Goal: Task Accomplishment & Management: Use online tool/utility

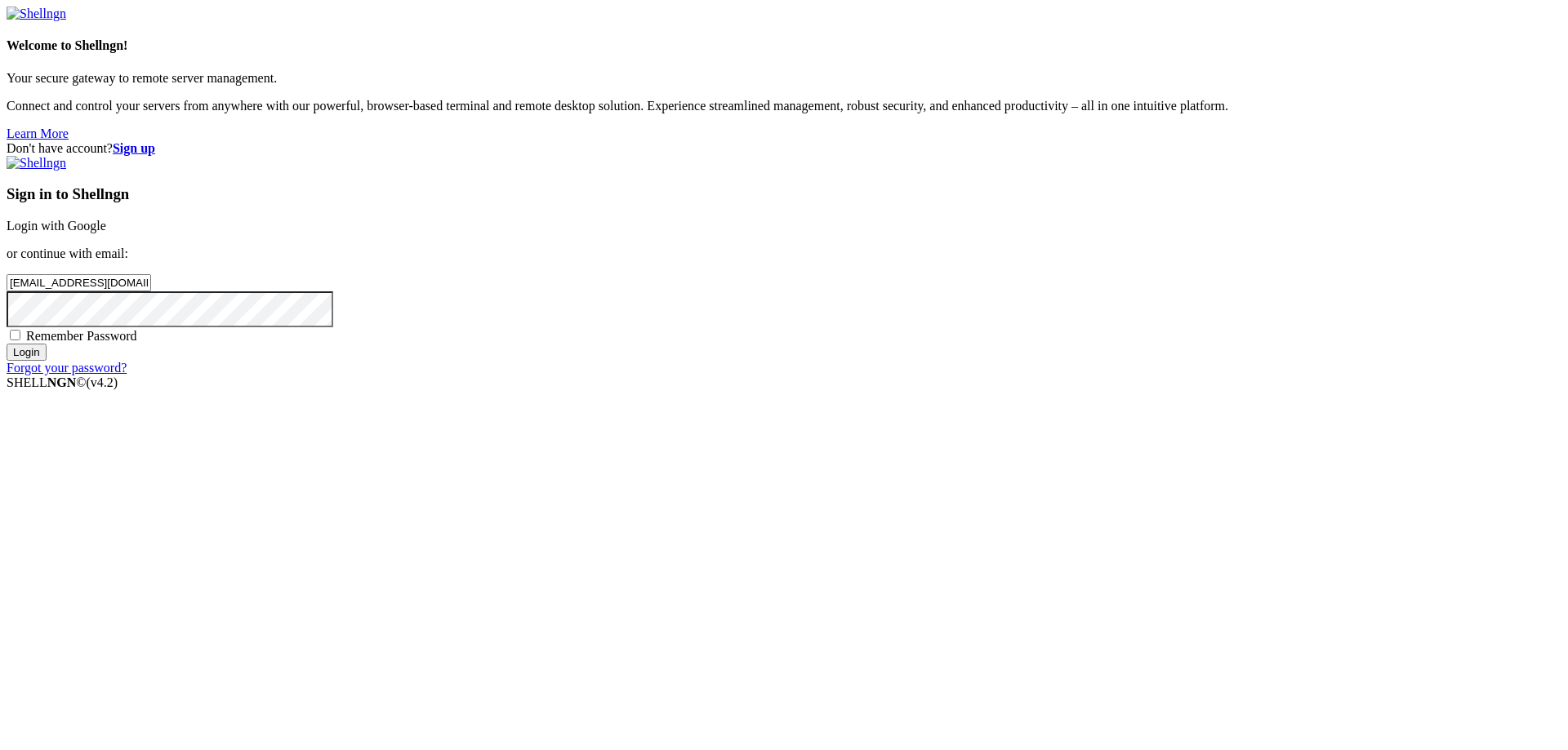
type input "[EMAIL_ADDRESS][DOMAIN_NAME]"
click at [137, 343] on span "Remember Password" at bounding box center [81, 336] width 111 height 14
click at [20, 340] on input "Remember Password" at bounding box center [15, 335] width 11 height 11
checkbox input "true"
click at [913, 376] on div "Sign in to Shellngn Login with Google or continue with email: [EMAIL_ADDRESS][D…" at bounding box center [784, 266] width 1556 height 219
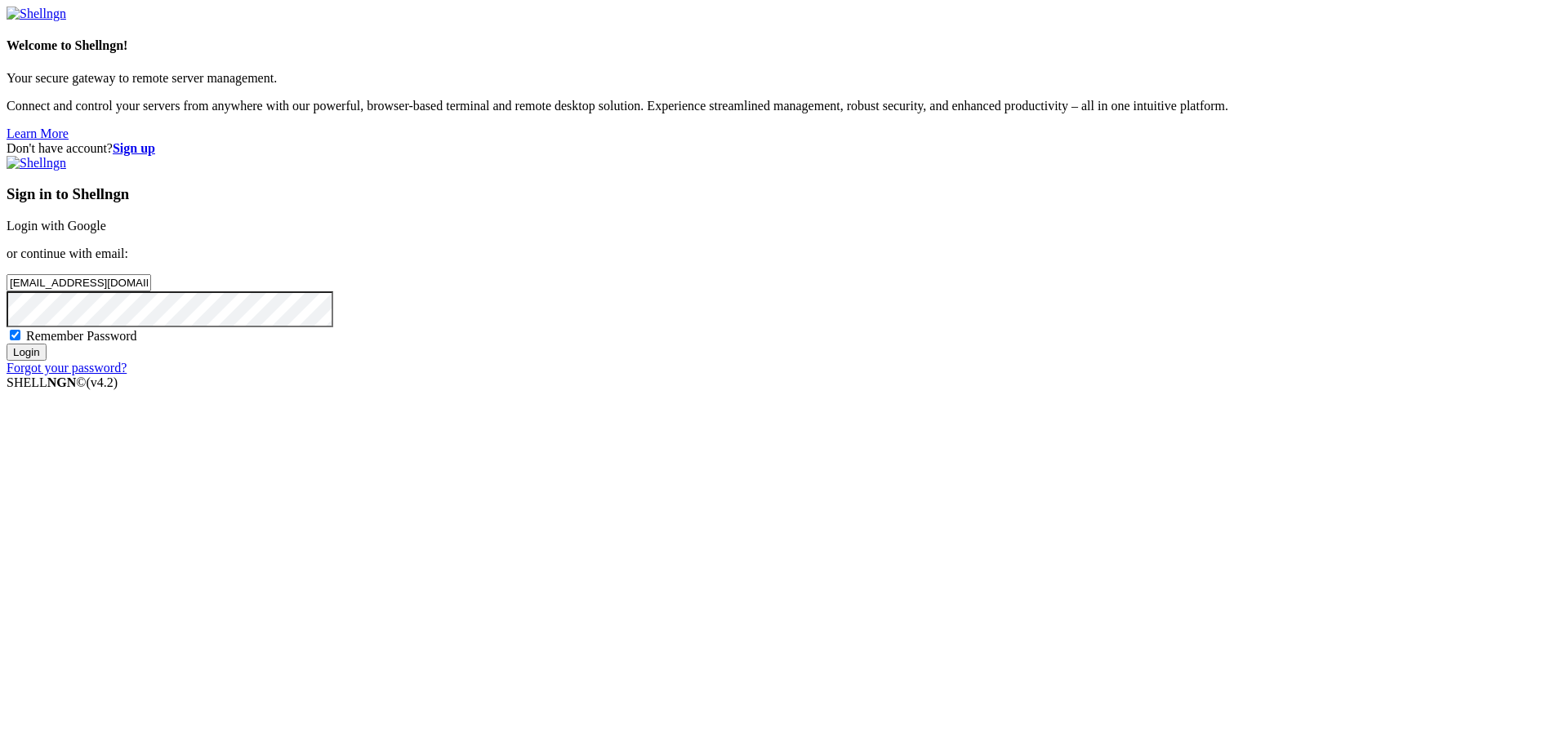
click at [6, 344] on input "Login" at bounding box center [26, 352] width 40 height 17
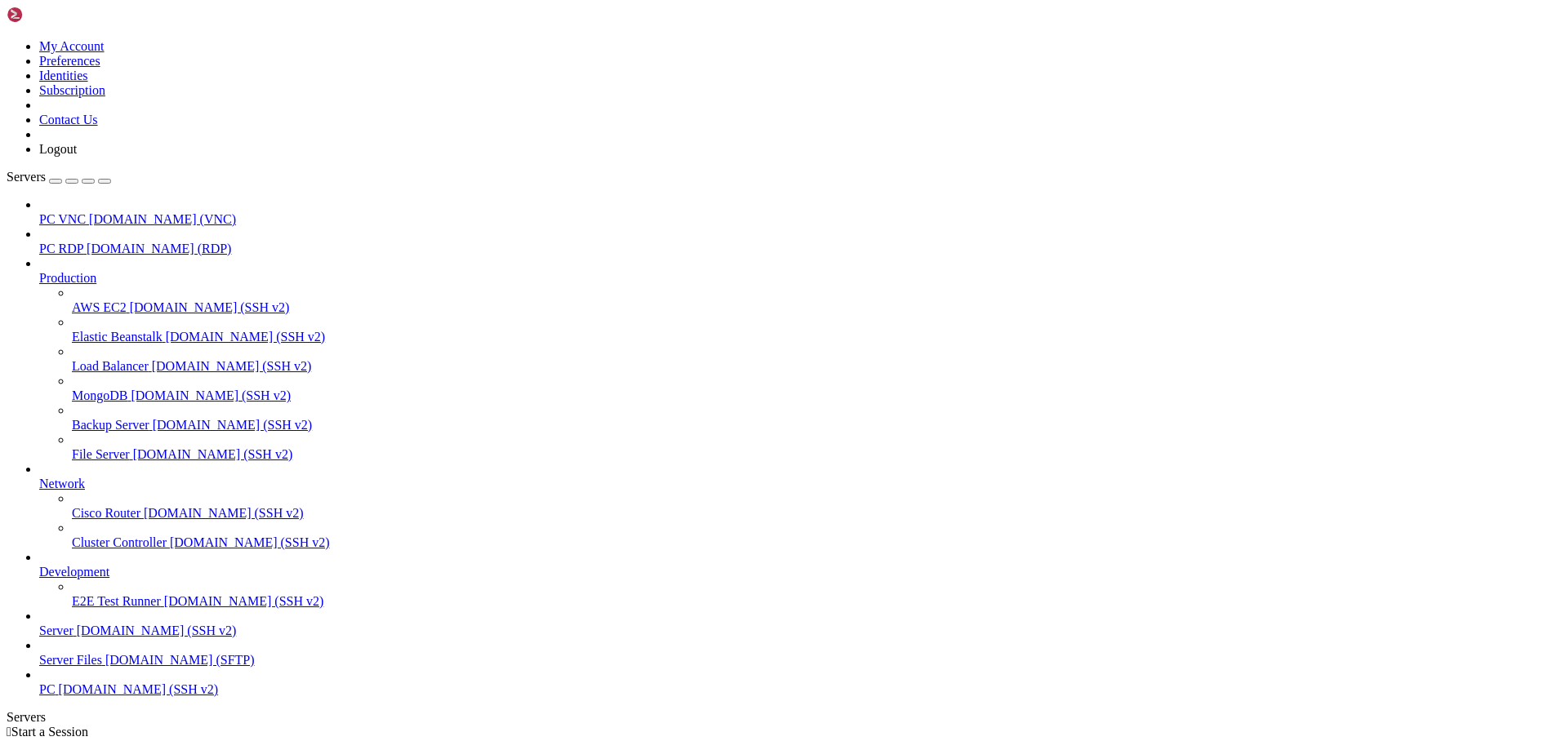
scroll to position [82, 0]
click at [74, 624] on span "Server" at bounding box center [56, 631] width 35 height 14
click at [63, 697] on span "[DOMAIN_NAME] (SSH v2)" at bounding box center [139, 690] width 160 height 14
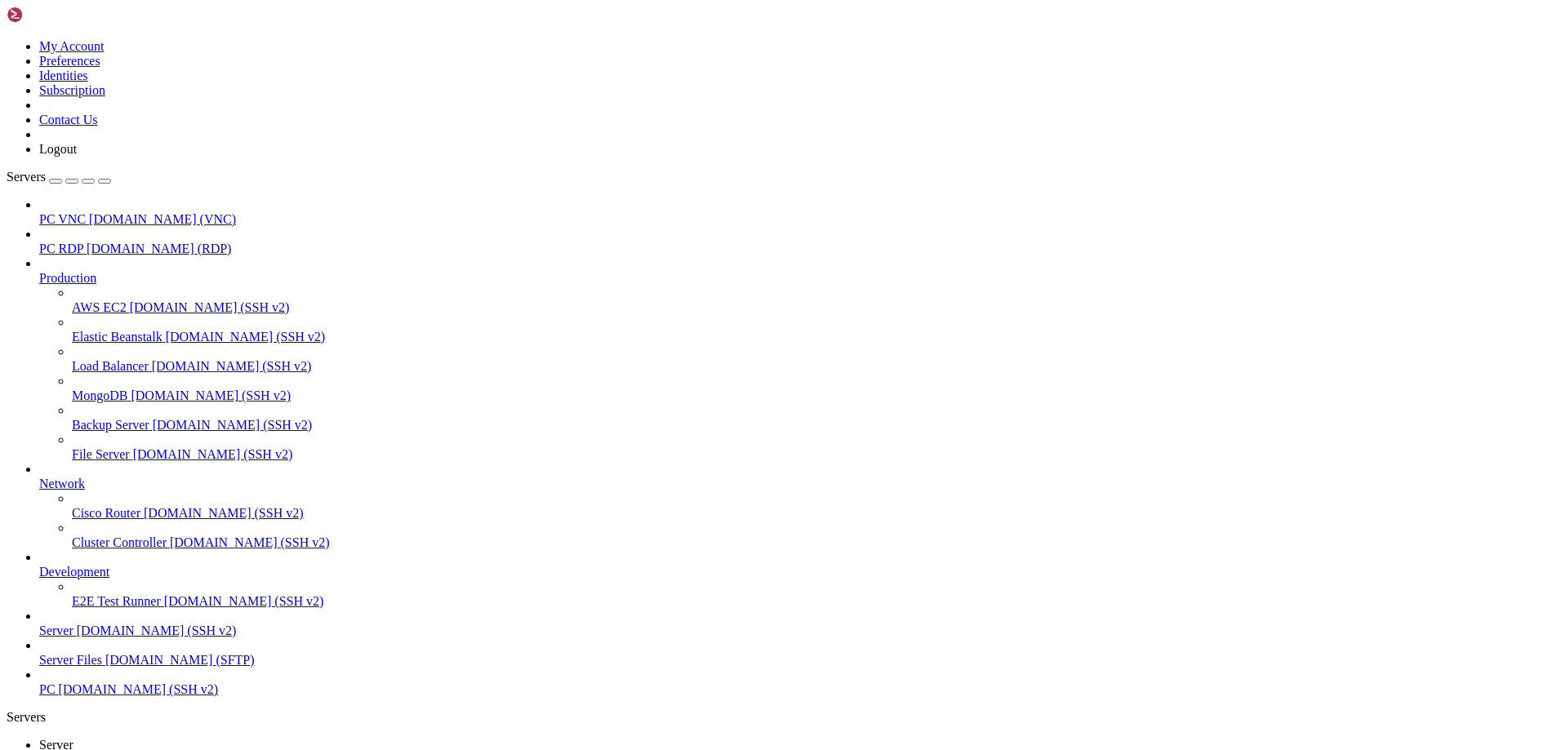
click at [63, 697] on span "[DOMAIN_NAME] (SSH v2)" at bounding box center [139, 690] width 160 height 14
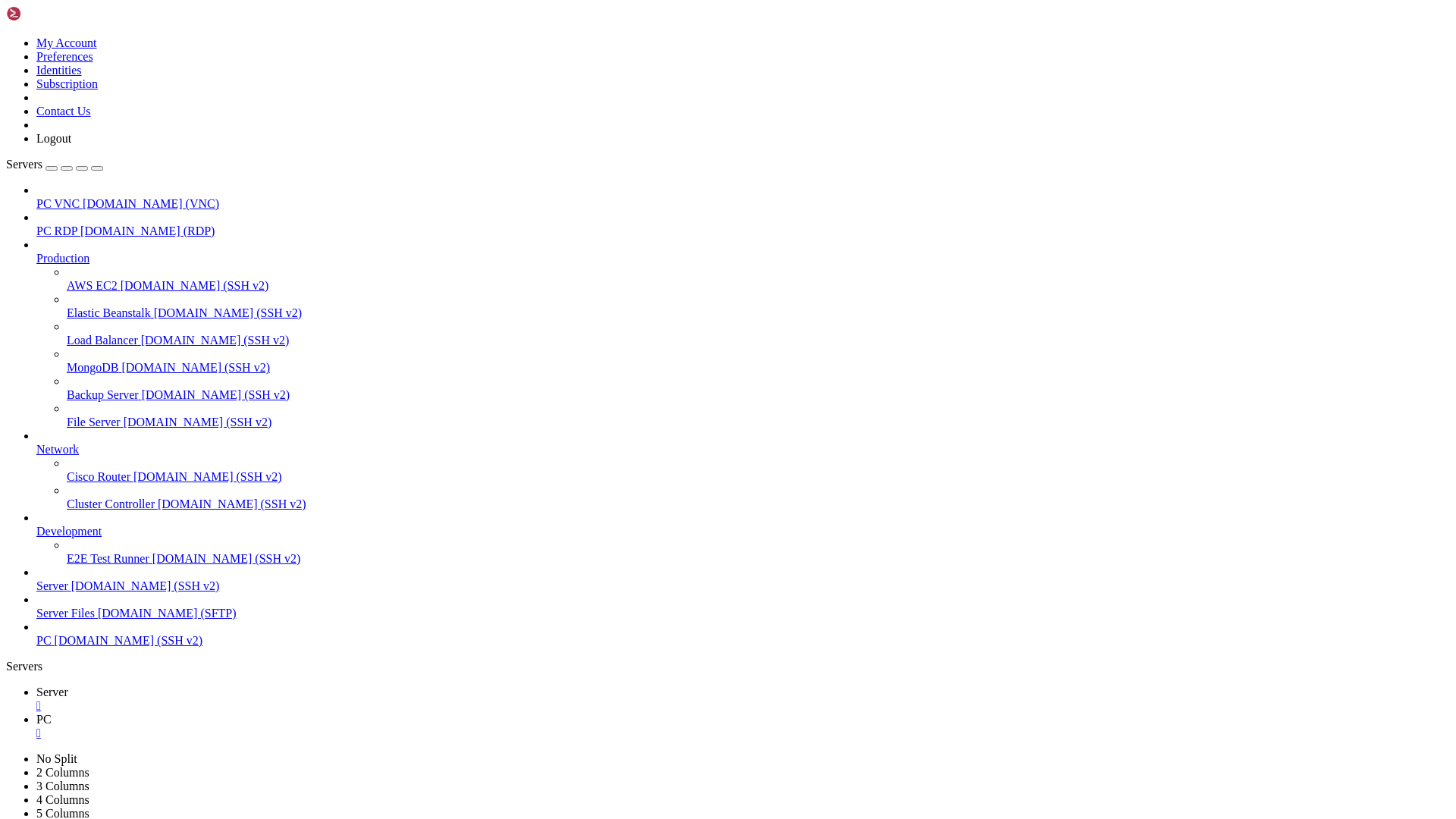
click at [97, 168] on icon "button" at bounding box center [97, 168] width 0 height 0
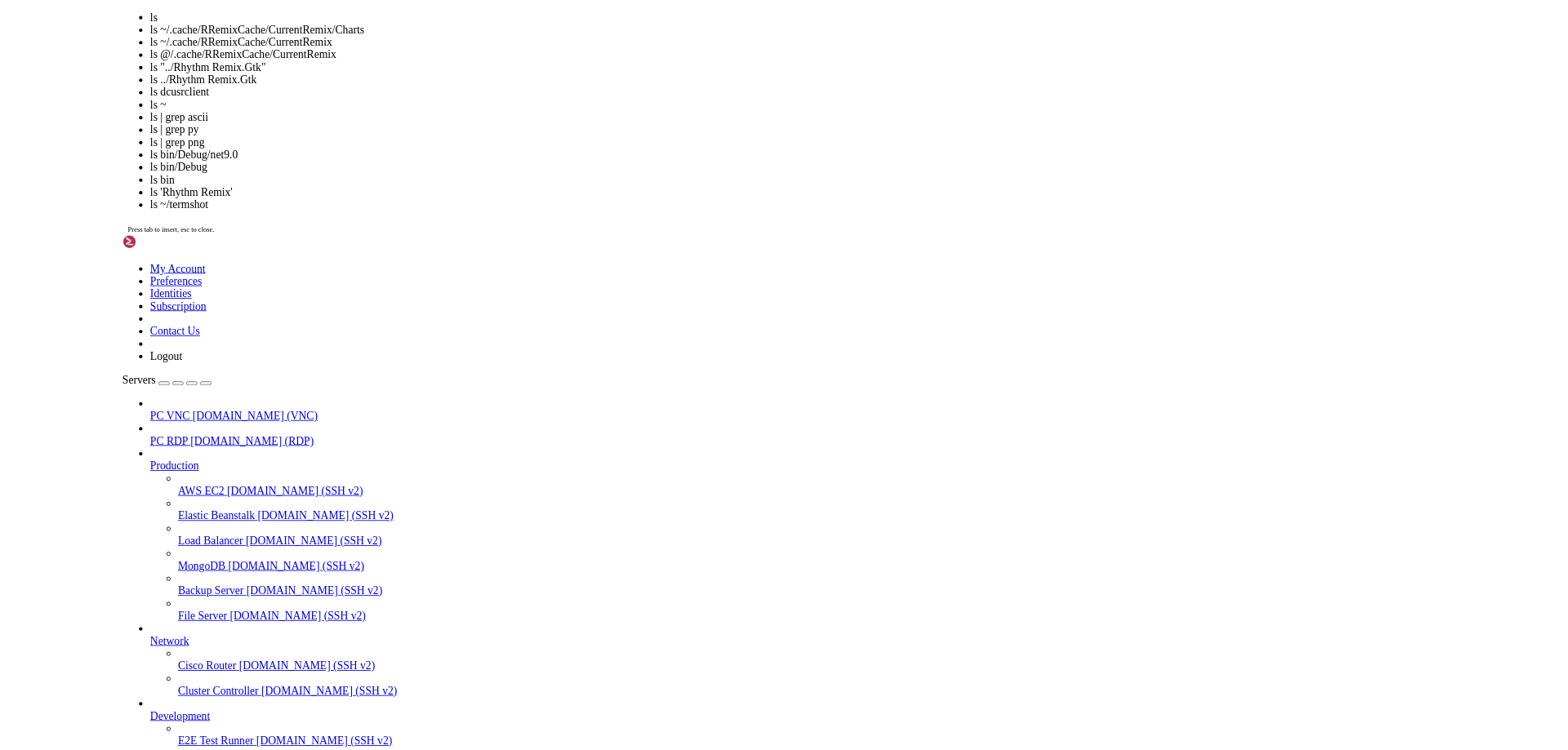
scroll to position [115, 0]
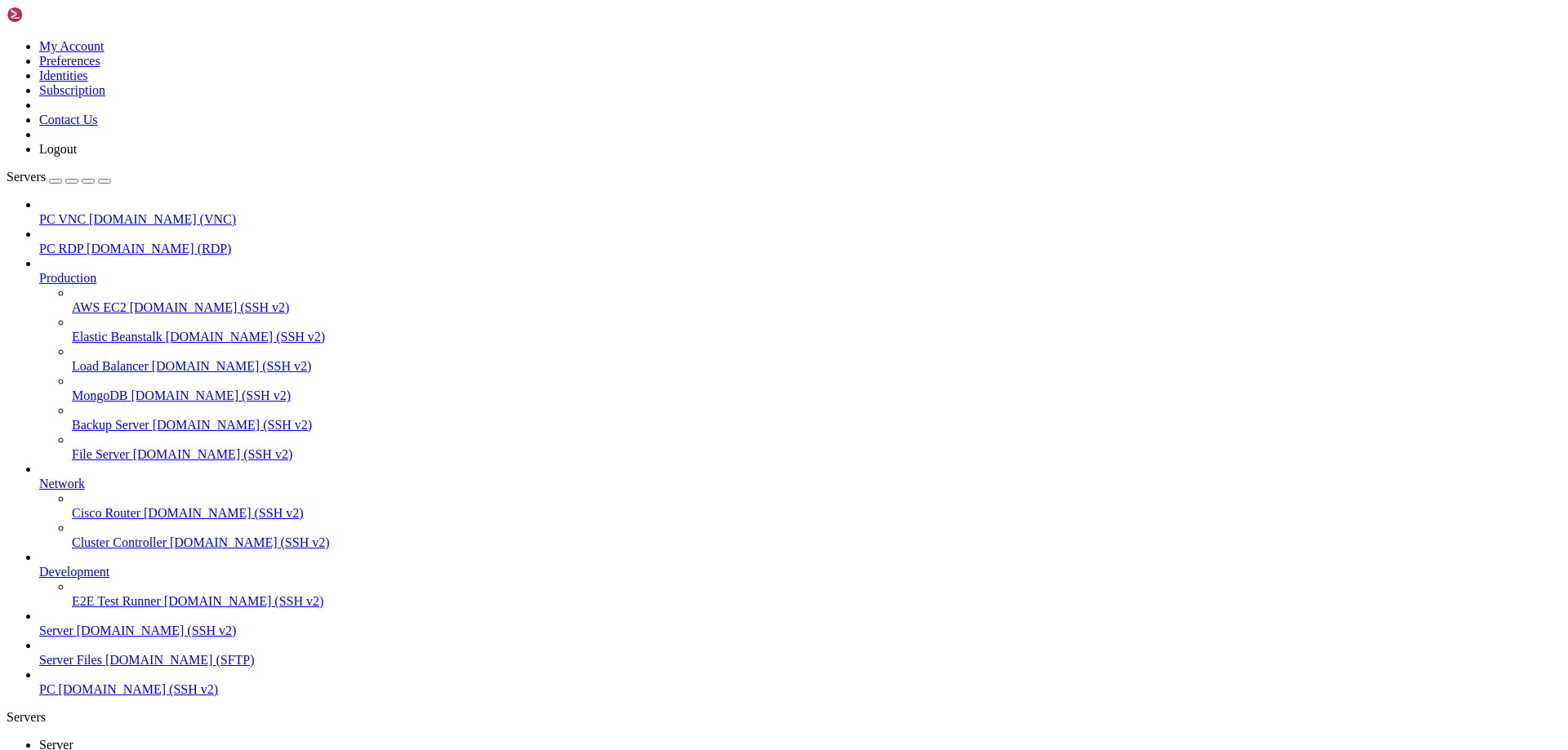
drag, startPoint x: 265, startPoint y: 1271, endPoint x: 183, endPoint y: 1238, distance: 88.4
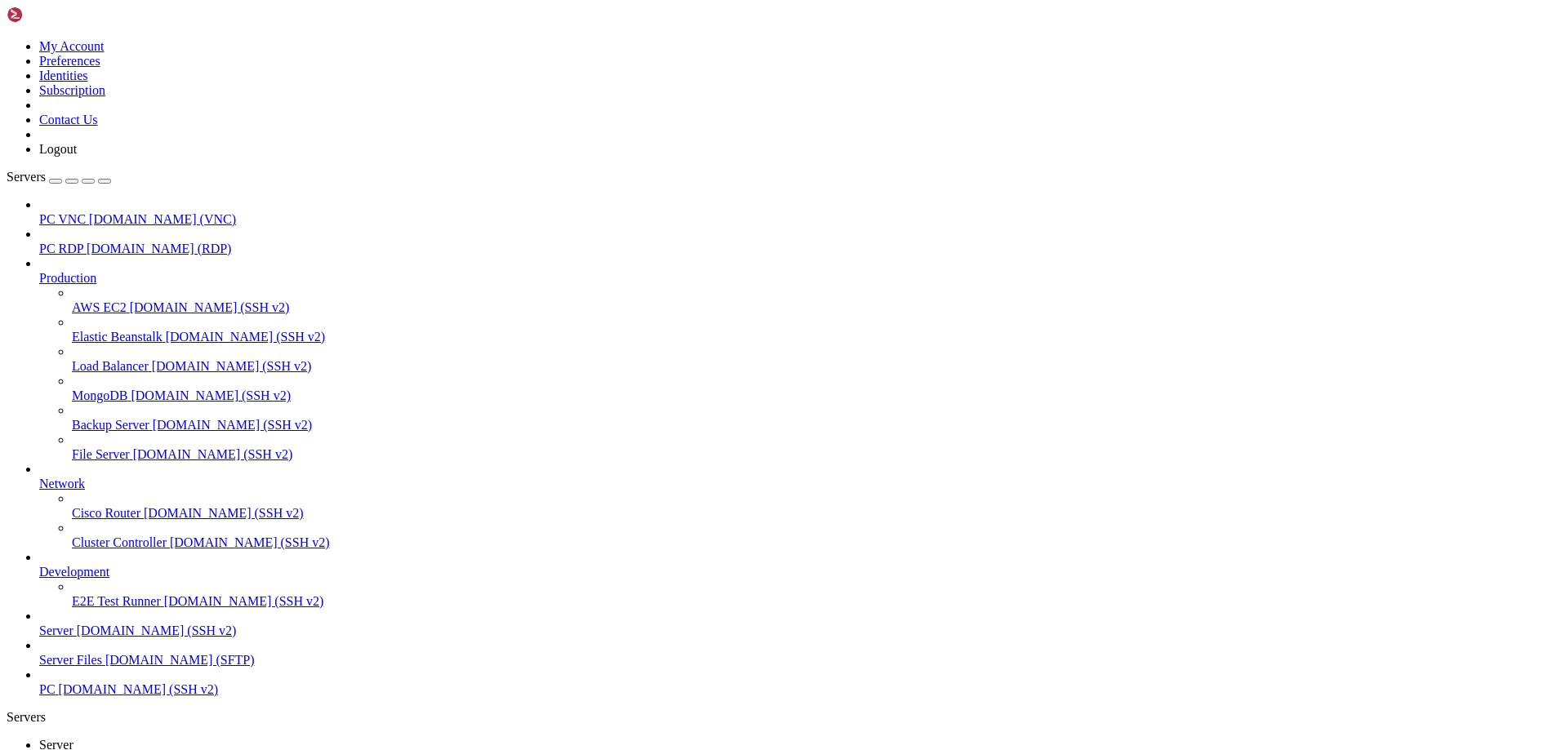
drag, startPoint x: 19, startPoint y: 1434, endPoint x: 195, endPoint y: 1505, distance: 189.8
drag, startPoint x: 282, startPoint y: 1469, endPoint x: 204, endPoint y: 1454, distance: 79.4
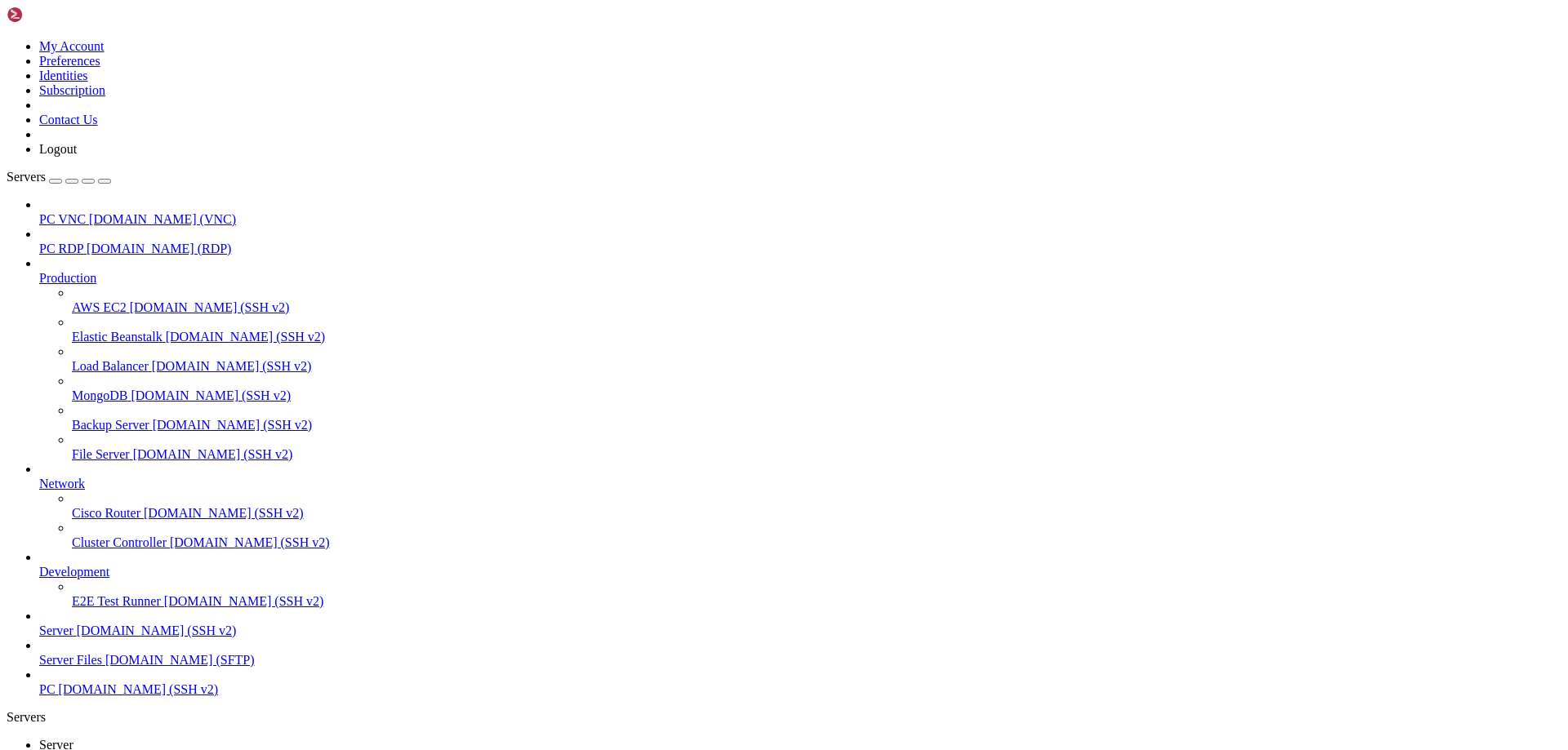
drag, startPoint x: 650, startPoint y: 1359, endPoint x: 672, endPoint y: 1393, distance: 40.5
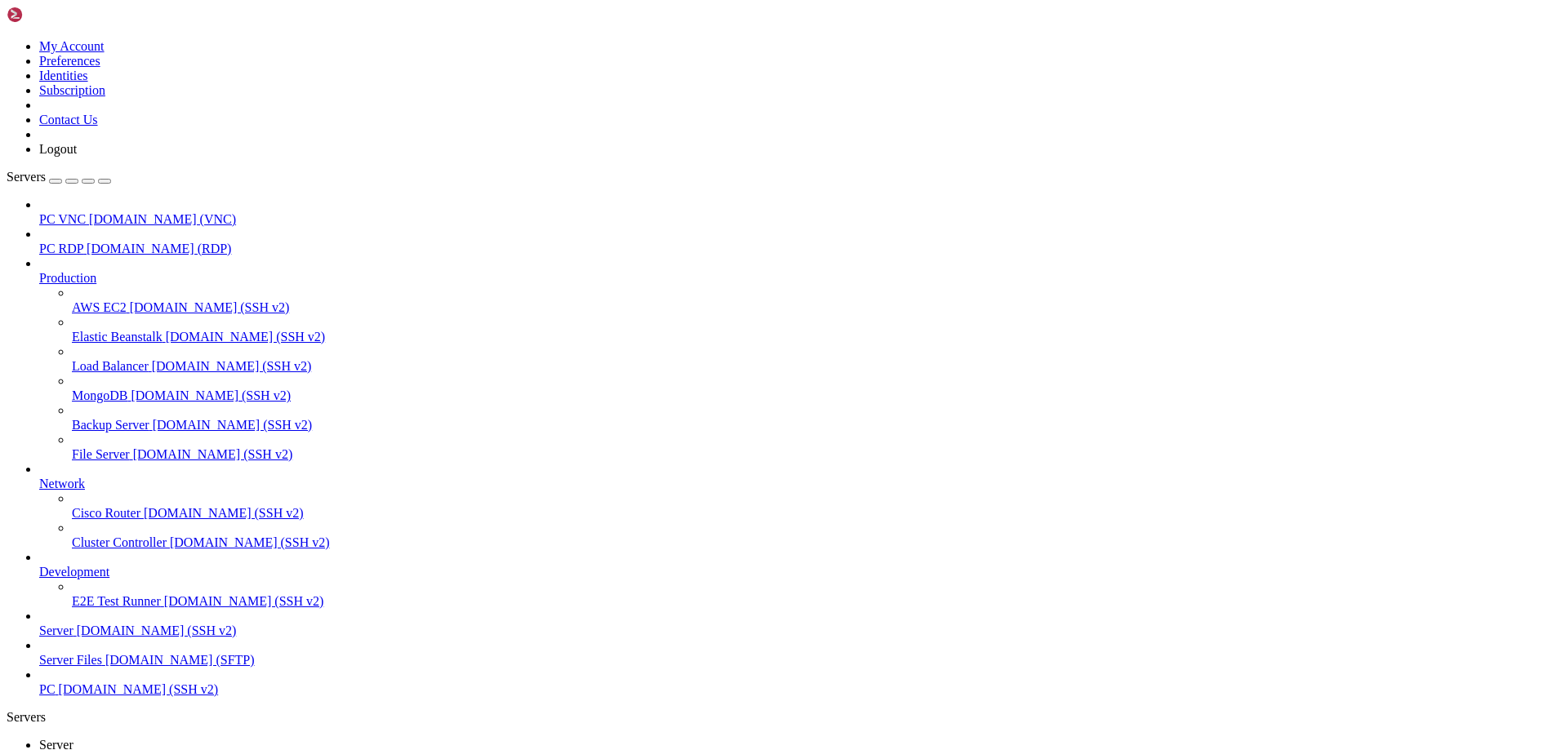
click at [6, 710] on div "Servers" at bounding box center [784, 717] width 1556 height 15
drag, startPoint x: 183, startPoint y: 56, endPoint x: 236, endPoint y: 87, distance: 61.4
click at [105, 181] on icon "button" at bounding box center [105, 181] width 0 height 0
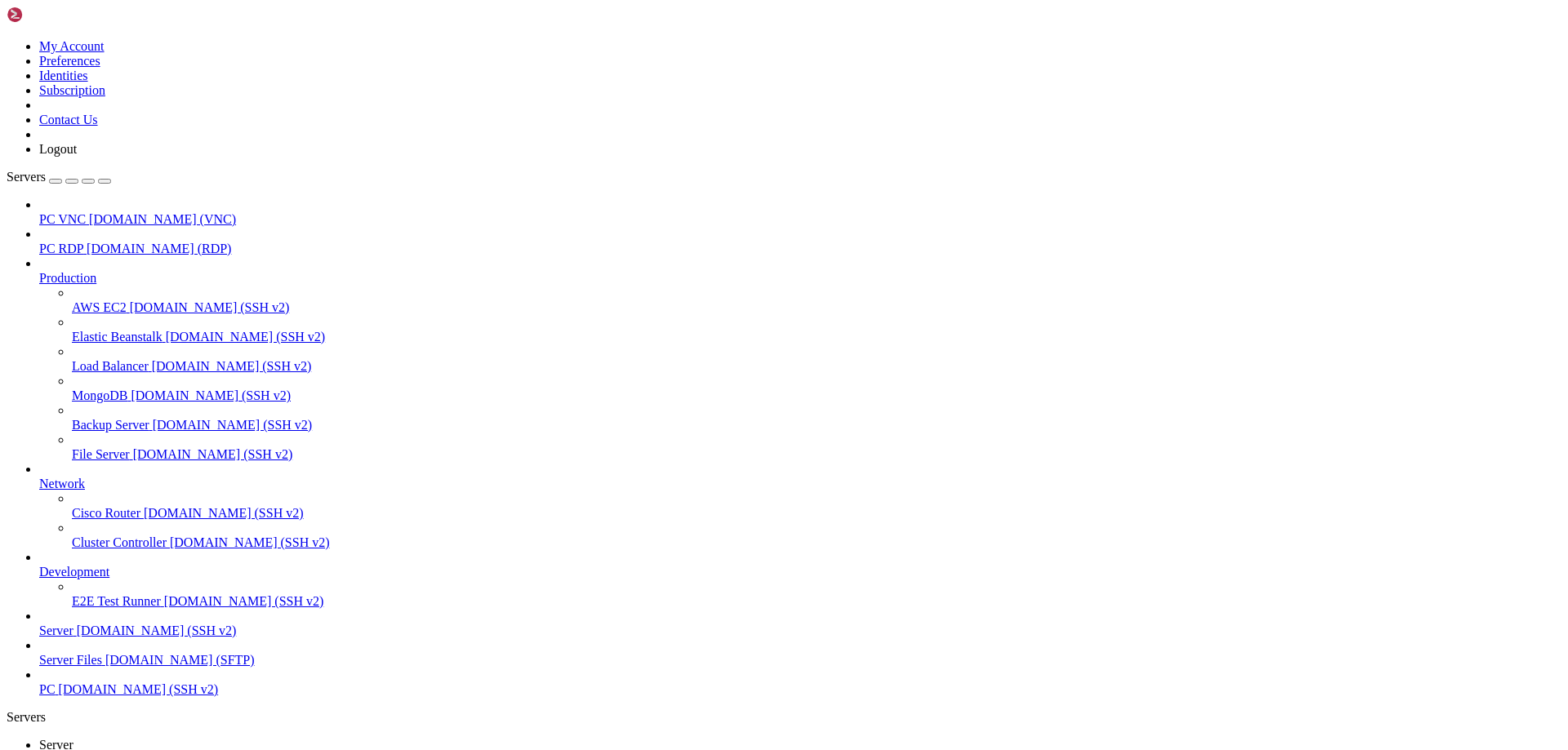
scroll to position [708, 0]
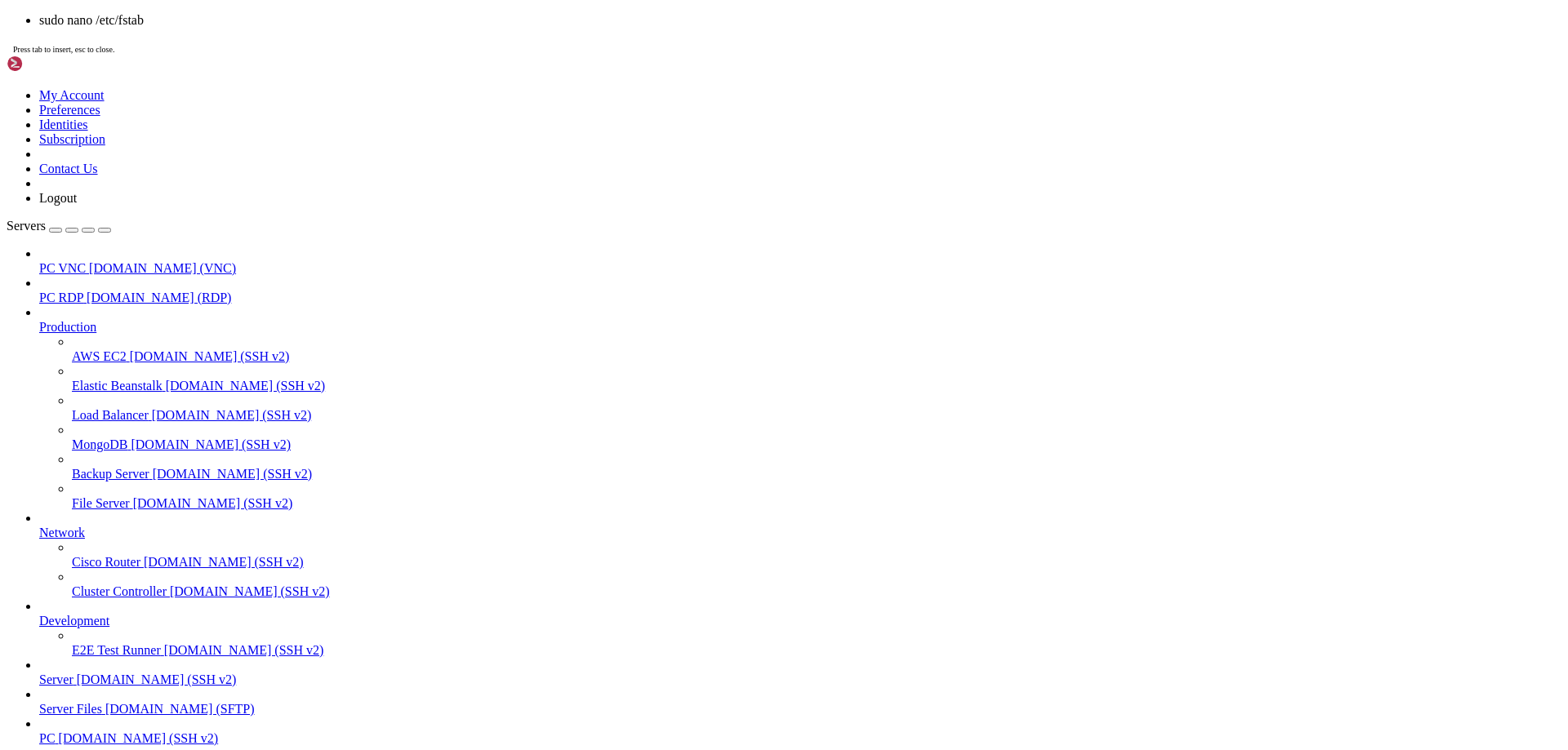
scroll to position [1499, 0]
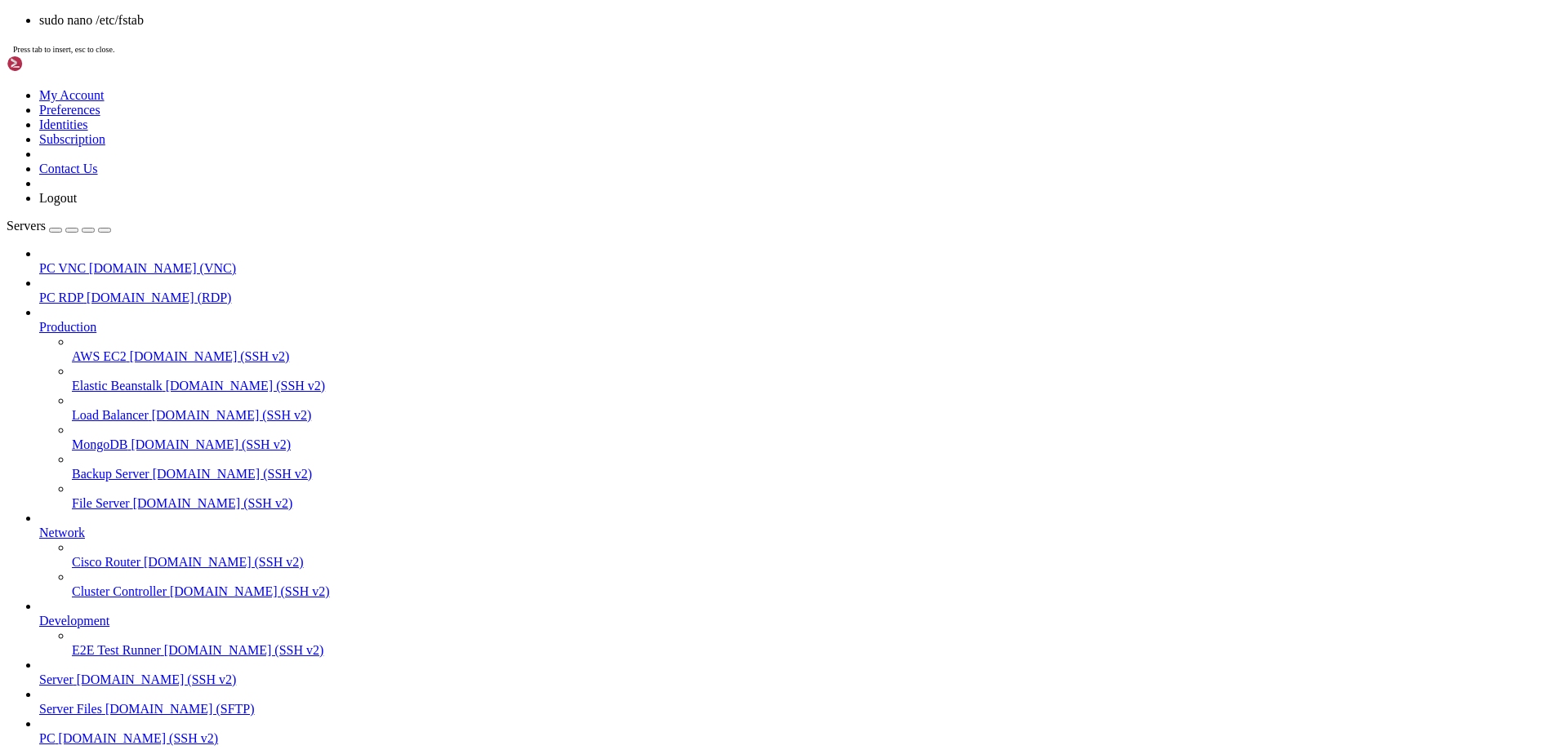
scroll to position [264, 0]
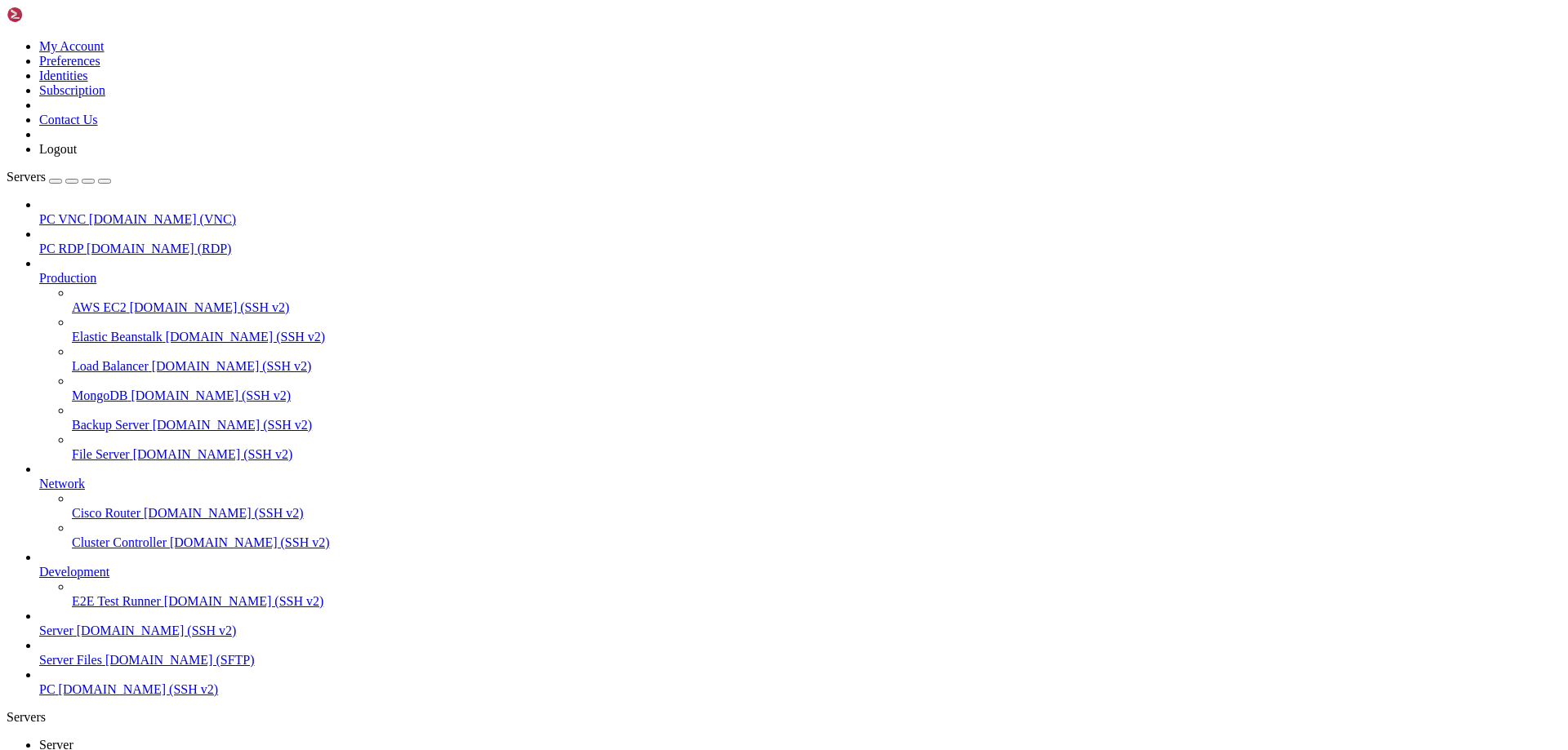
drag, startPoint x: 12, startPoint y: 1648, endPoint x: 298, endPoint y: 1675, distance: 287.3
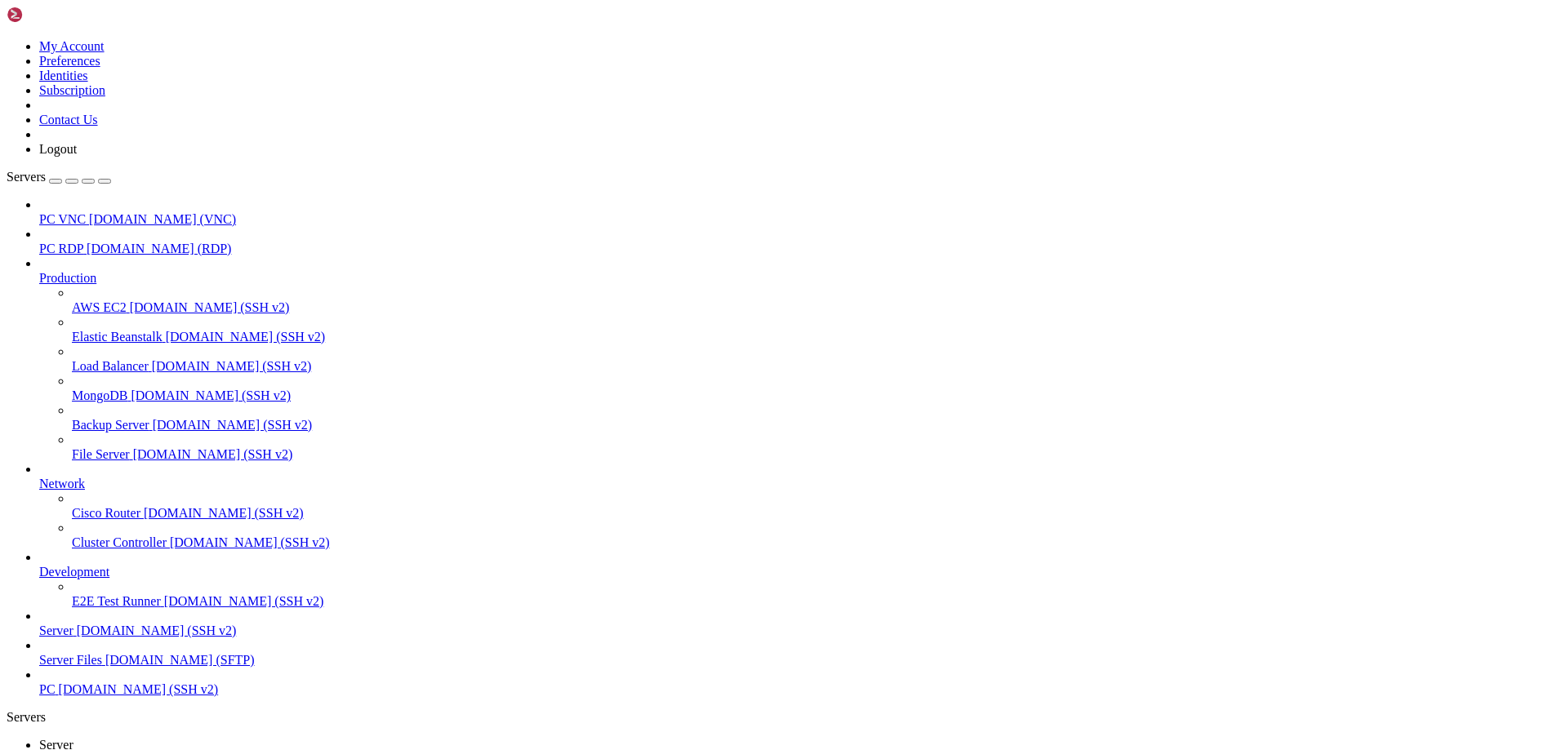
drag, startPoint x: 14, startPoint y: 1648, endPoint x: 397, endPoint y: 1663, distance: 383.3
drag, startPoint x: 191, startPoint y: 1198, endPoint x: 116, endPoint y: 1257, distance: 95.4
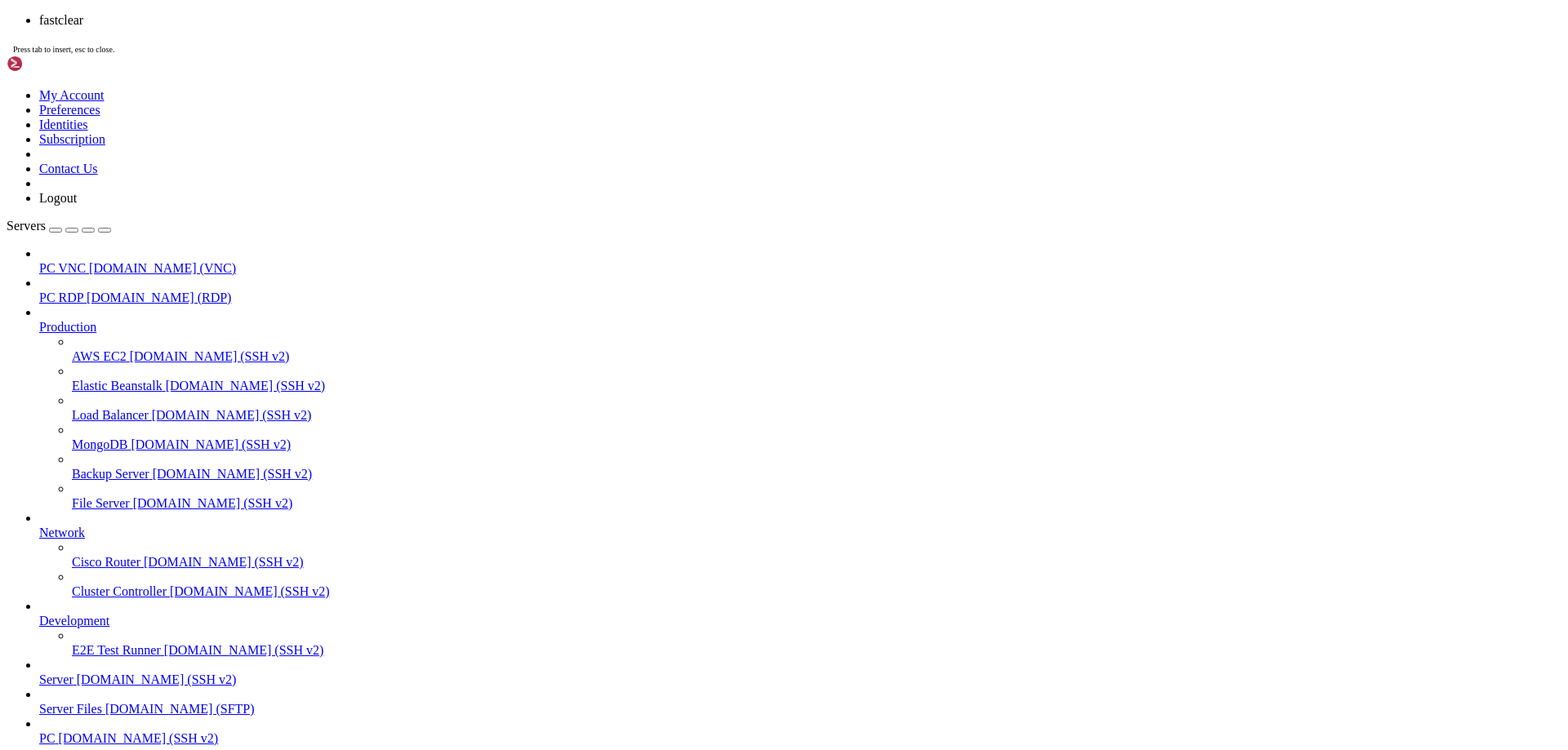
scroll to position [0, 0]
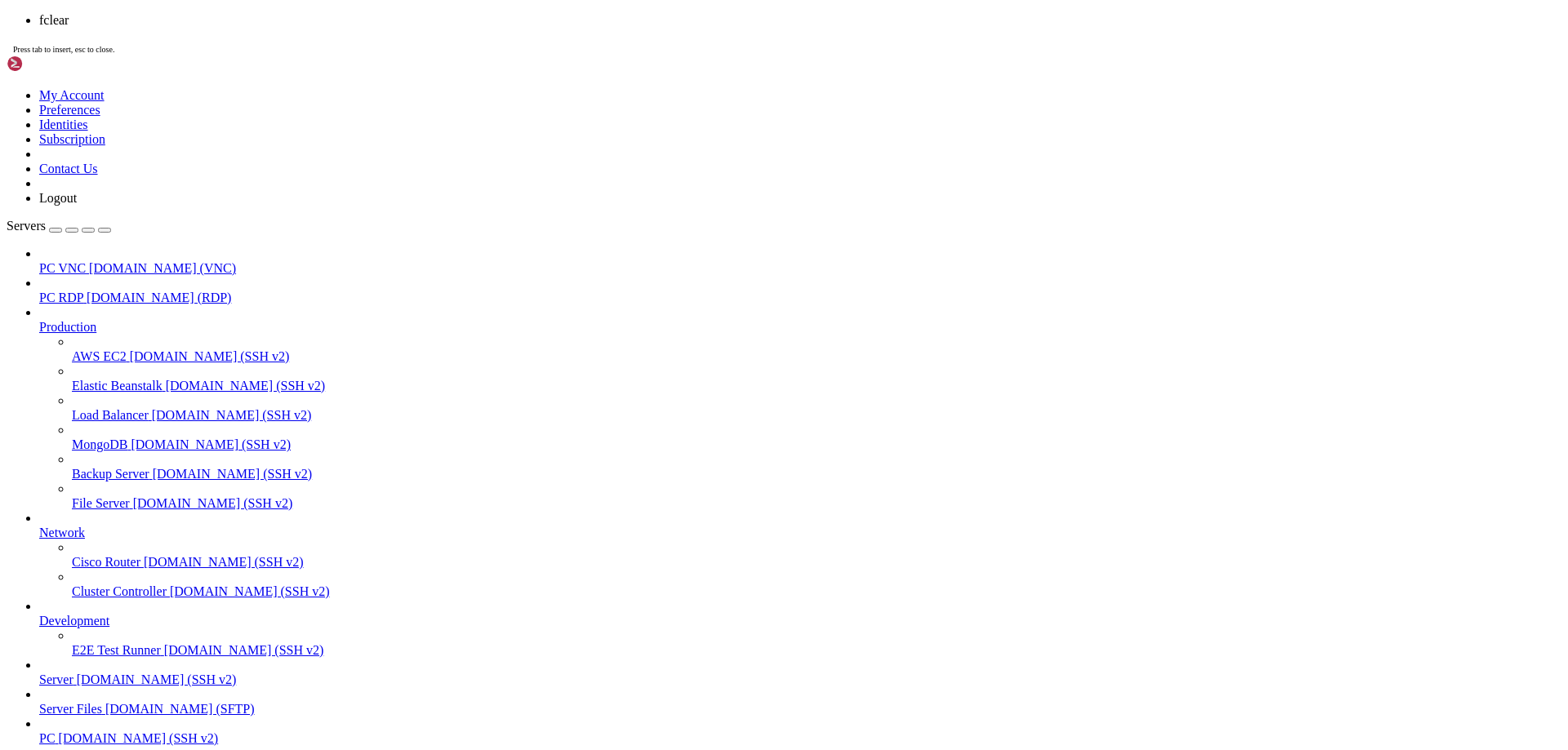
scroll to position [1735, 0]
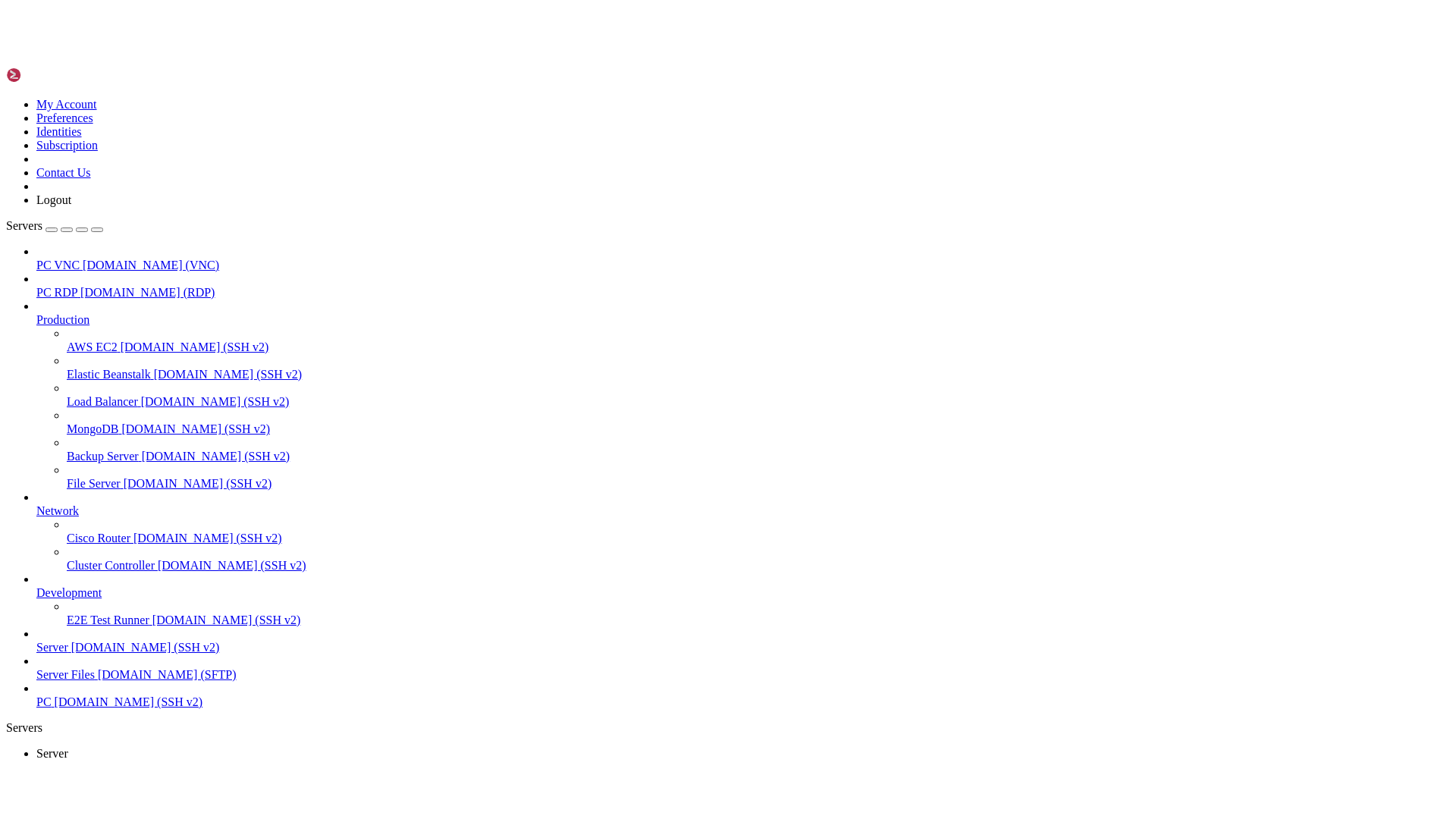
scroll to position [1677, 0]
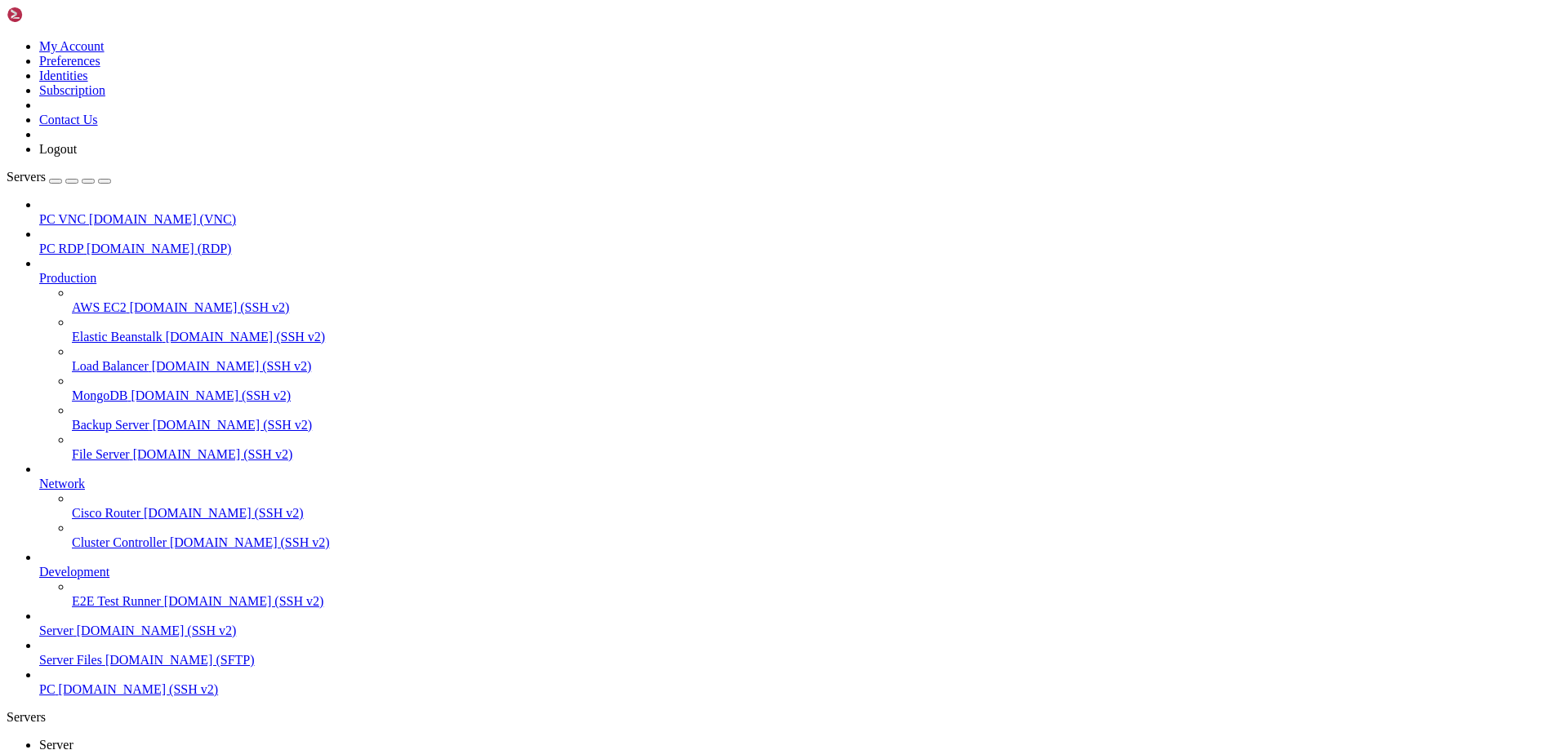
drag, startPoint x: 1567, startPoint y: 602, endPoint x: 1567, endPoint y: 613, distance: 11.0
drag, startPoint x: 203, startPoint y: 1392, endPoint x: 240, endPoint y: 1384, distance: 37.9
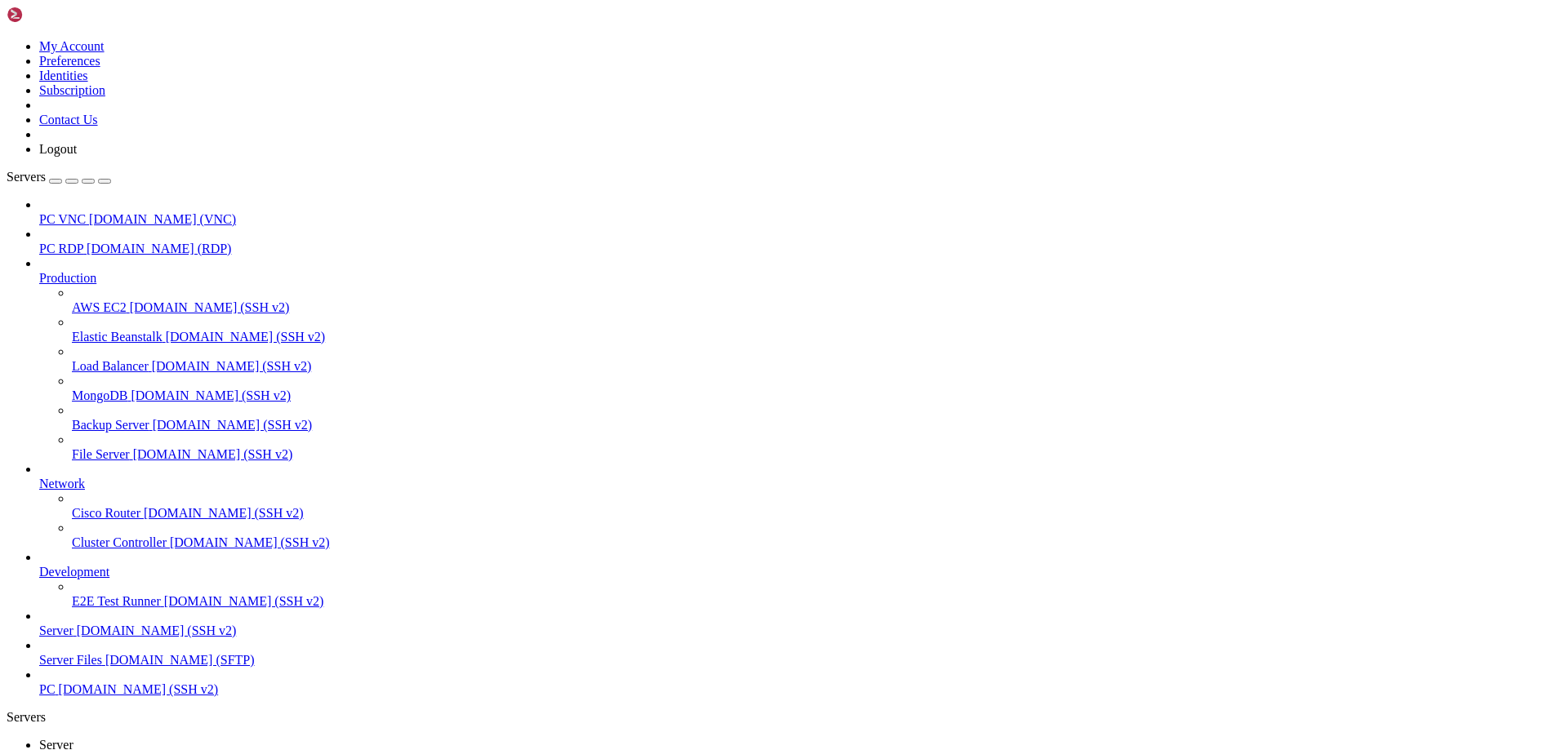
click at [6, 710] on div "Servers" at bounding box center [784, 717] width 1556 height 15
click at [6, 39] on link at bounding box center [6, 39] width 0 height 0
click at [100, 68] on link "Preferences" at bounding box center [69, 61] width 61 height 14
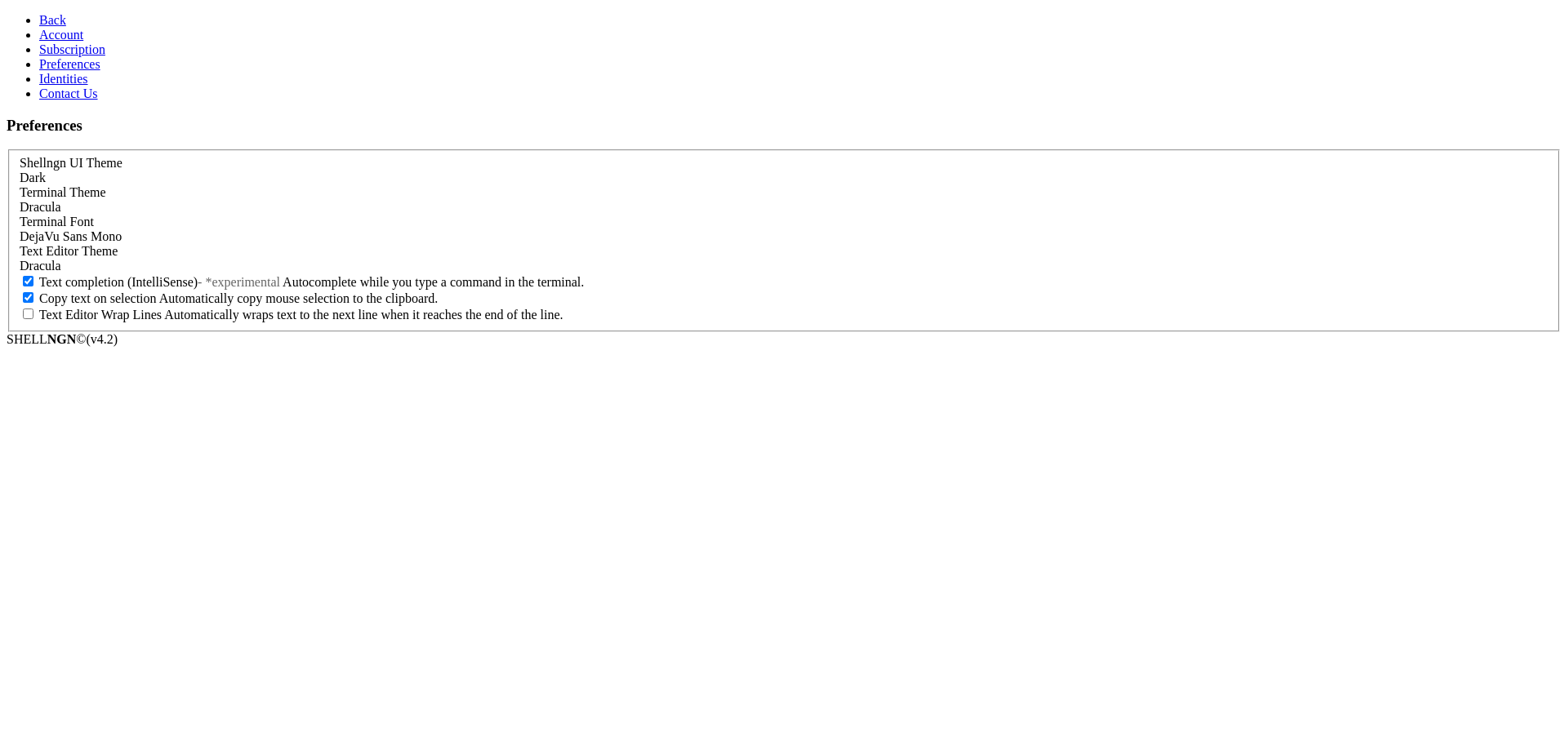
click at [39, 15] on span "Back" at bounding box center [52, 20] width 27 height 14
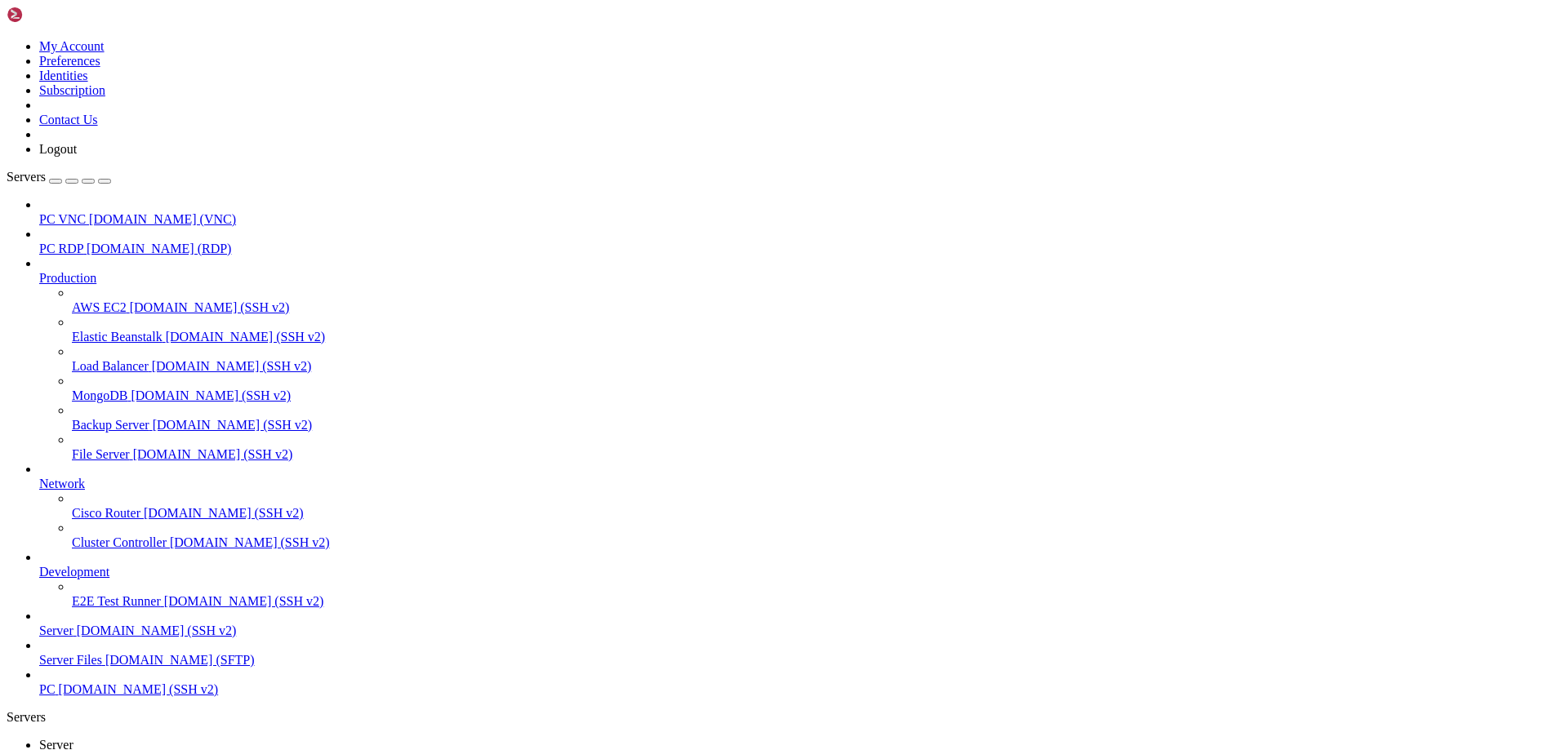
scroll to position [111, 0]
click at [111, 179] on button "button" at bounding box center [104, 181] width 13 height 5
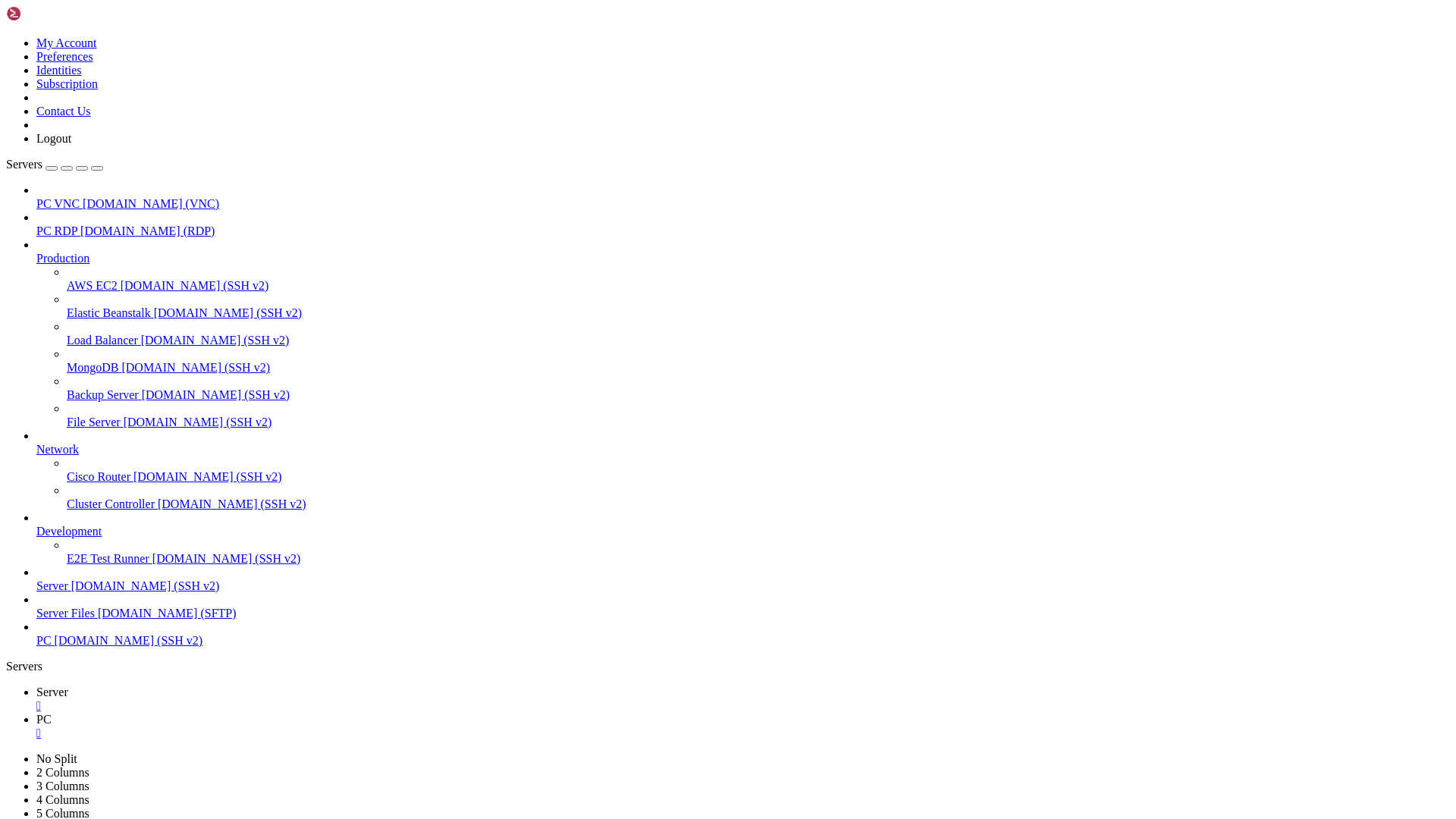
scroll to position [13, 0]
drag, startPoint x: 134, startPoint y: 1164, endPoint x: 168, endPoint y: 1305, distance: 145.0
click at [13, 660] on div "Servers" at bounding box center [728, 666] width 1444 height 14
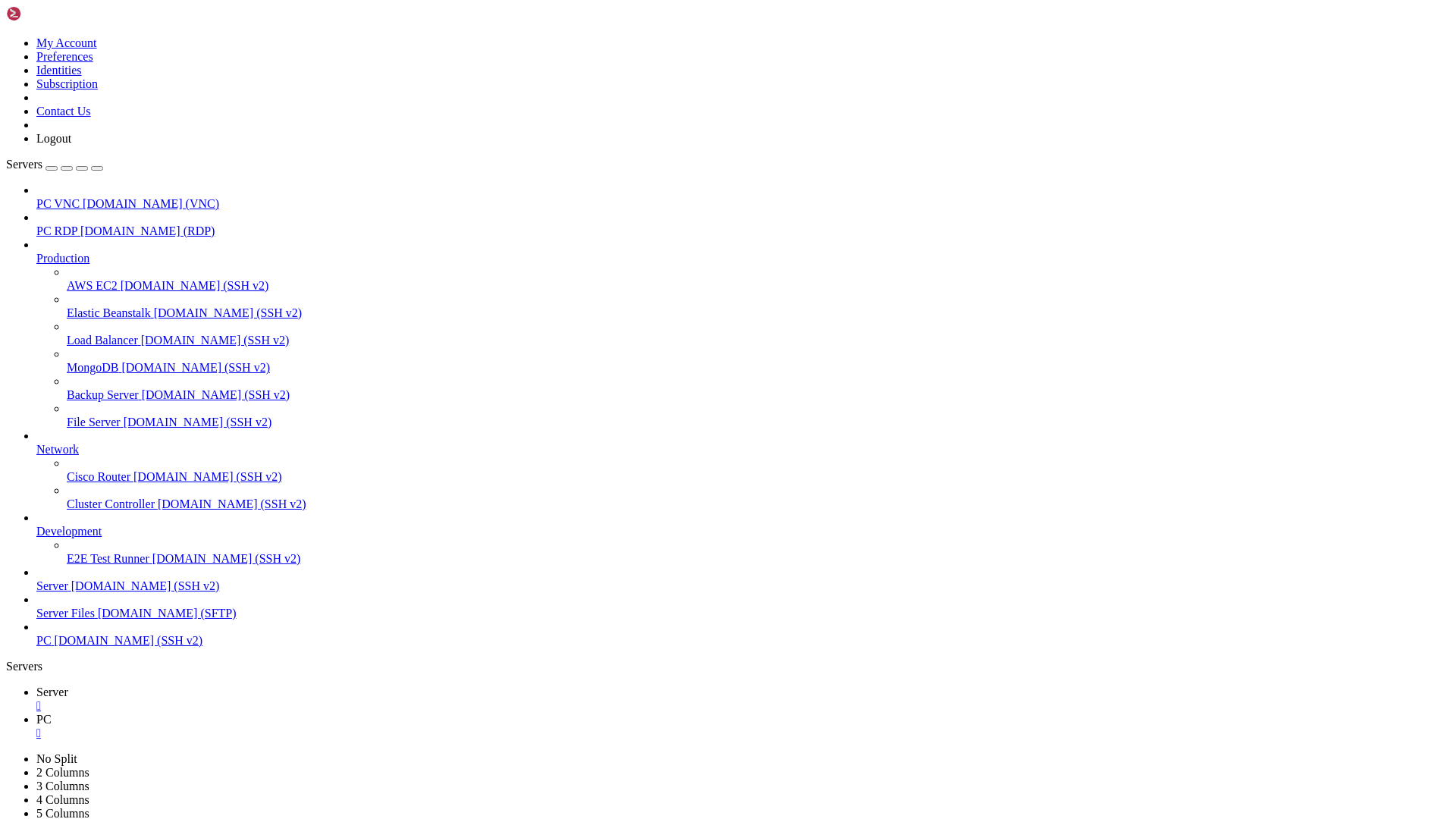
click at [6, 36] on icon at bounding box center [6, 36] width 0 height 0
click at [93, 63] on link "Preferences" at bounding box center [64, 57] width 57 height 13
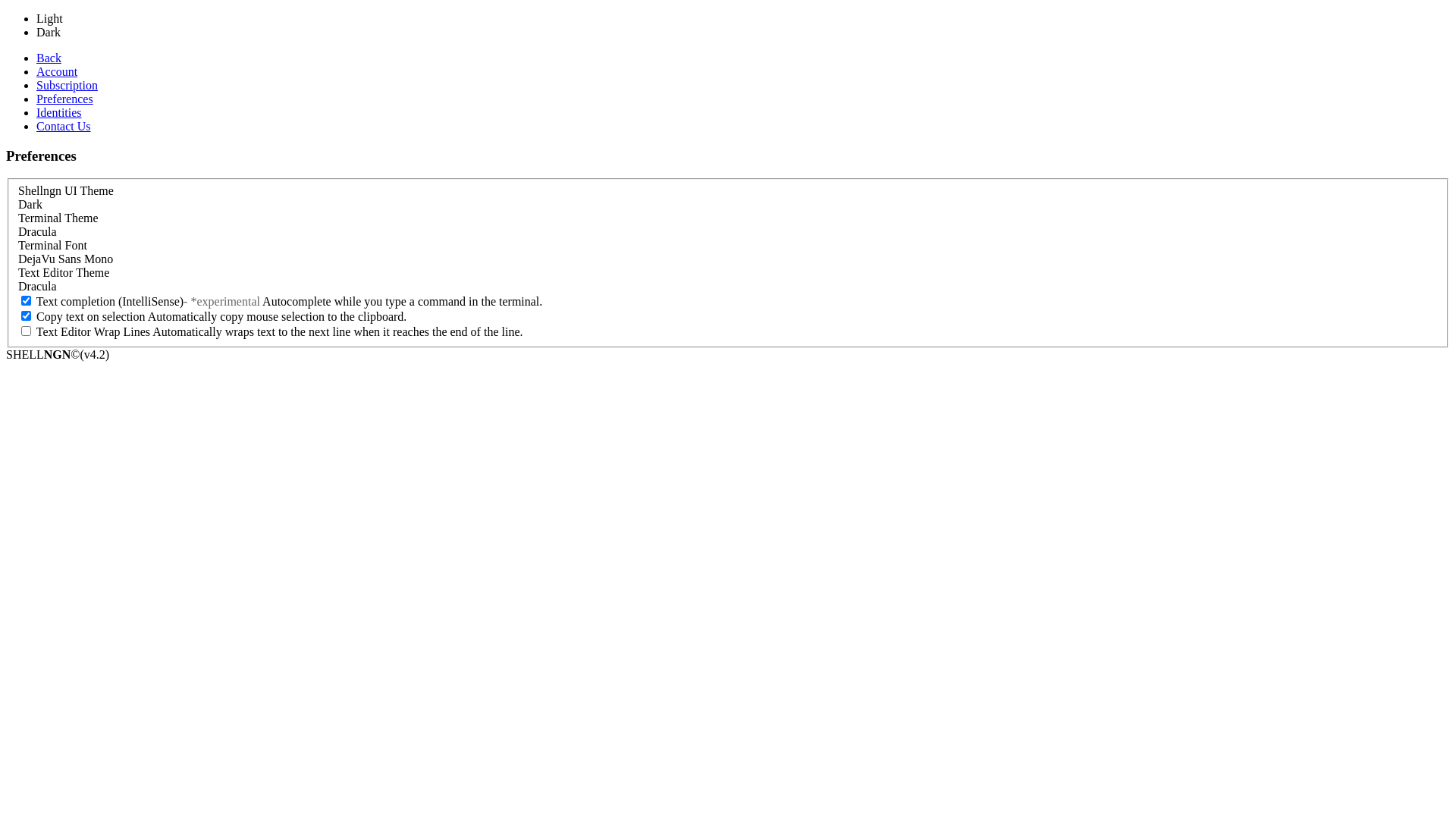
click at [284, 198] on div "Dark" at bounding box center [728, 205] width 1420 height 14
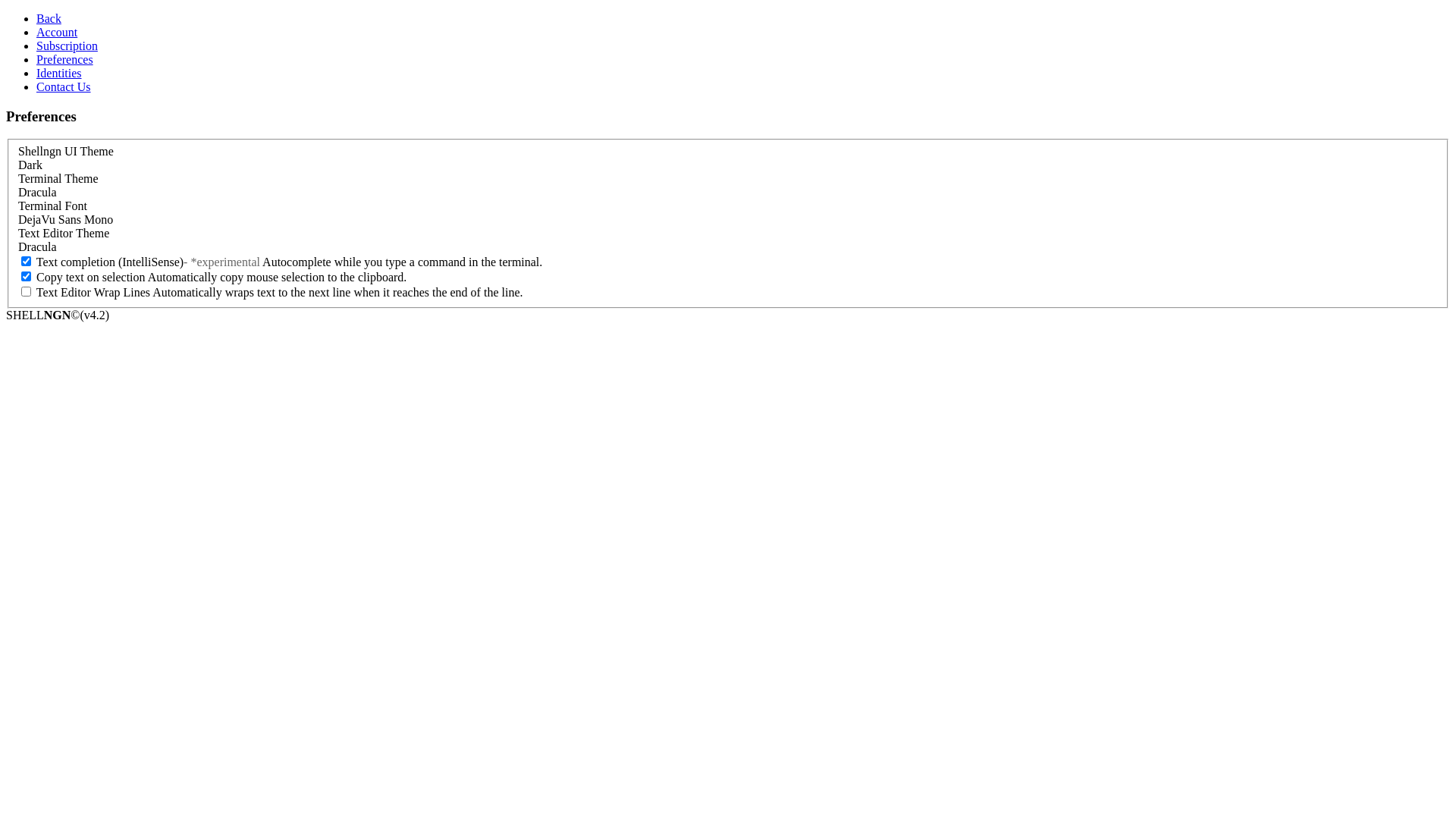
click at [82, 79] on link "Identities" at bounding box center [59, 73] width 45 height 13
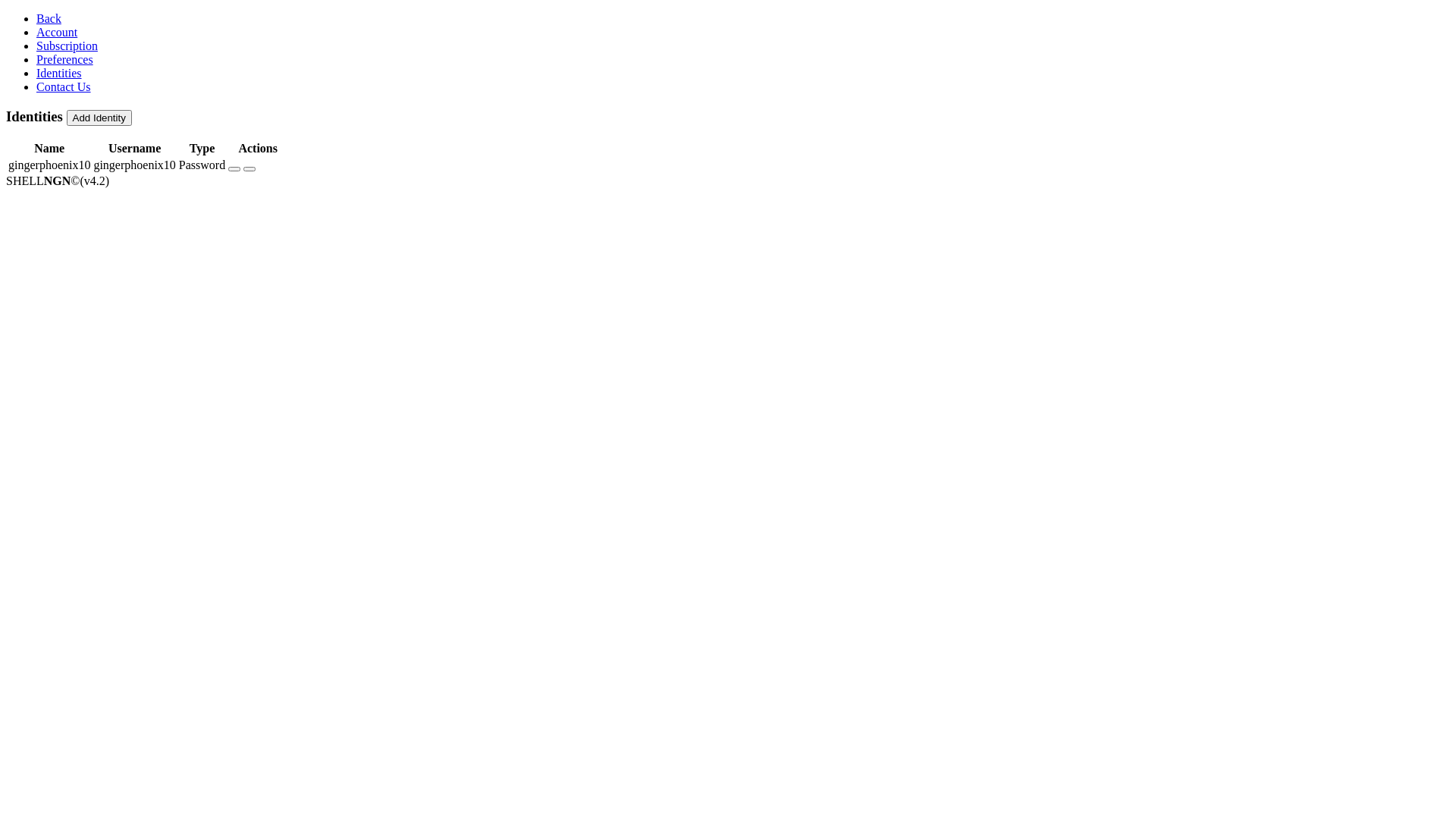
drag, startPoint x: 83, startPoint y: 89, endPoint x: 83, endPoint y: 97, distance: 8.0
click at [83, 52] on span "Subscription" at bounding box center [67, 46] width 61 height 13
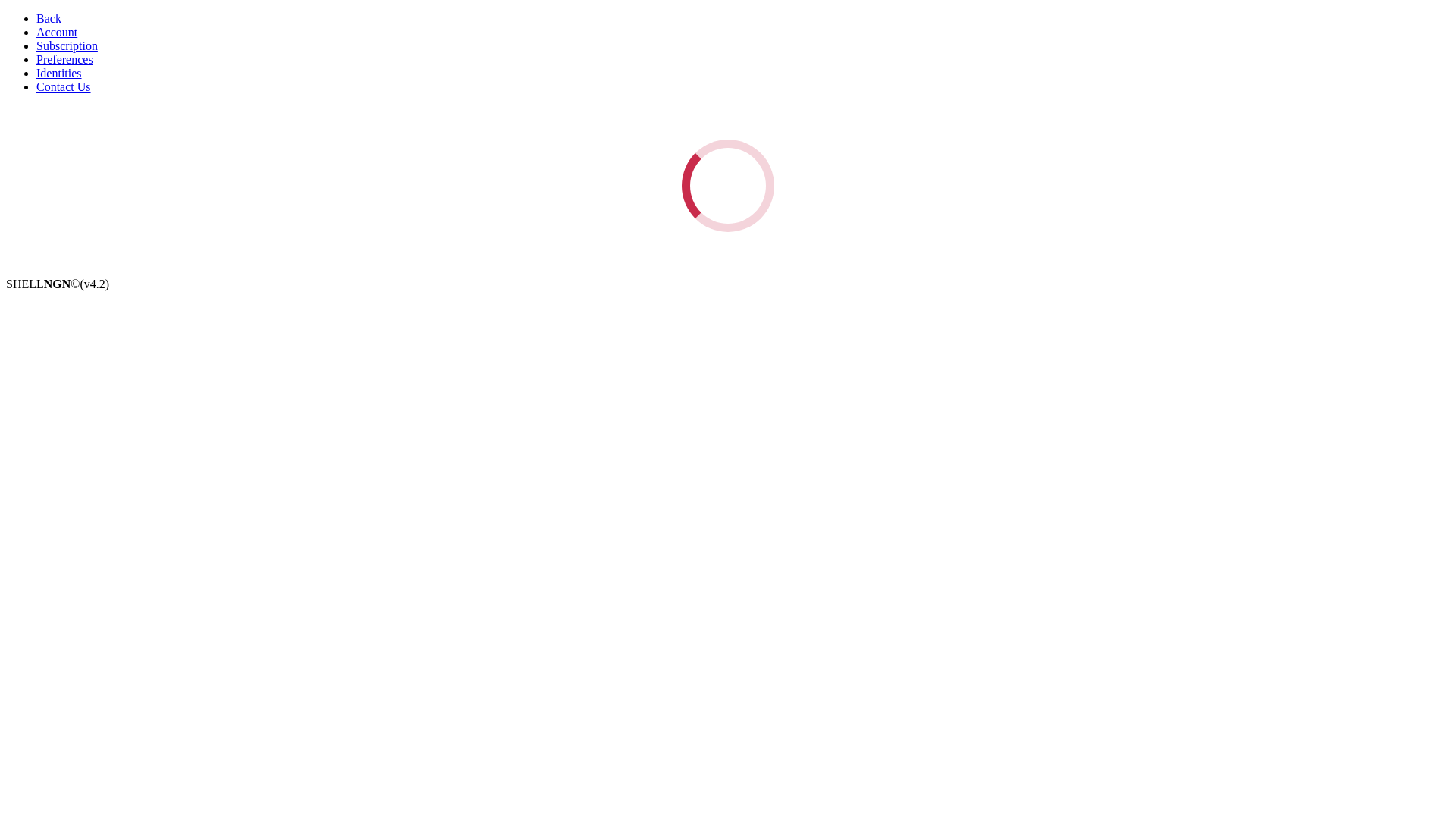
click at [81, 66] on link "Preferences" at bounding box center [64, 59] width 57 height 13
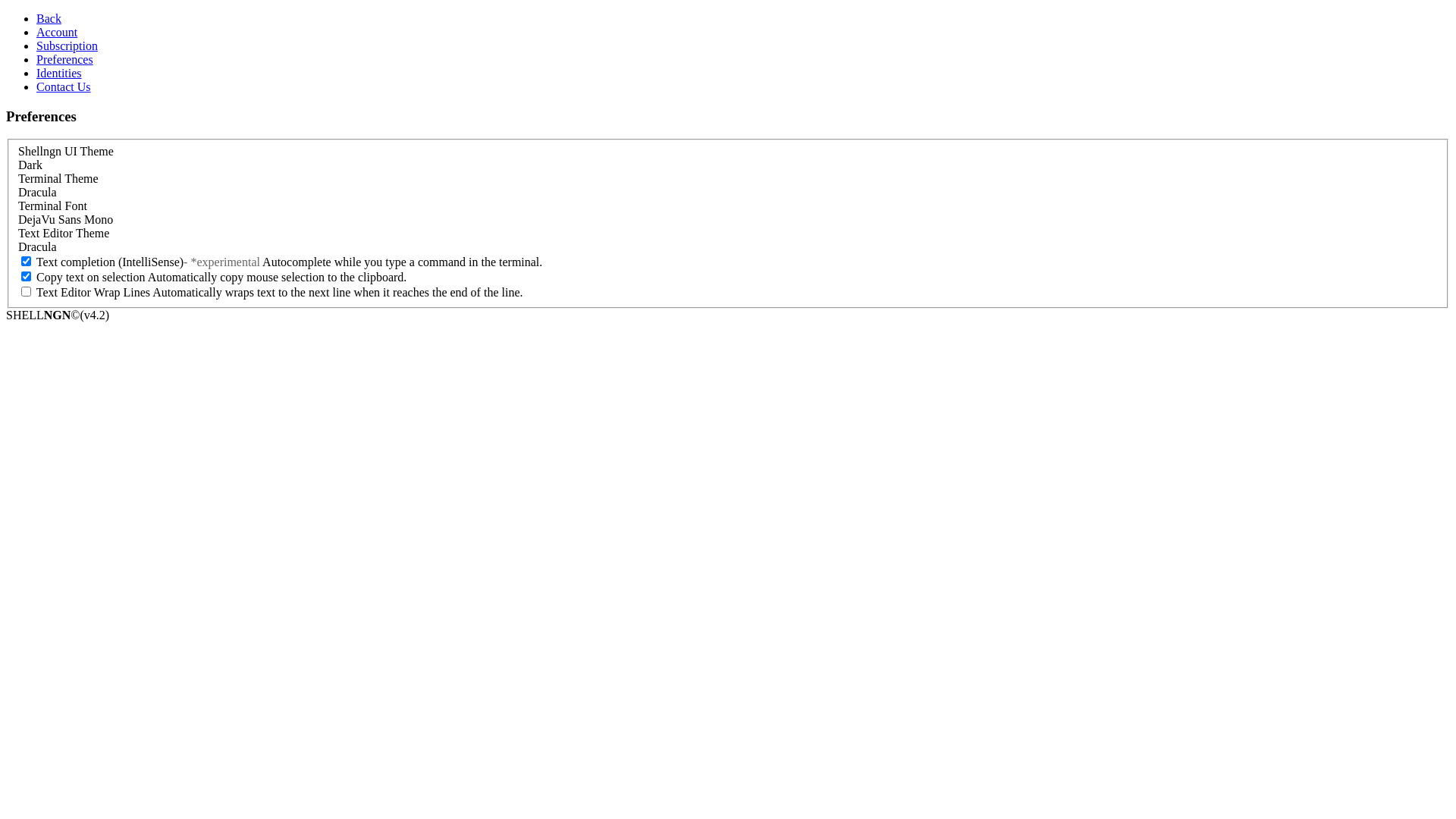
click at [78, 39] on link "Account" at bounding box center [57, 32] width 41 height 13
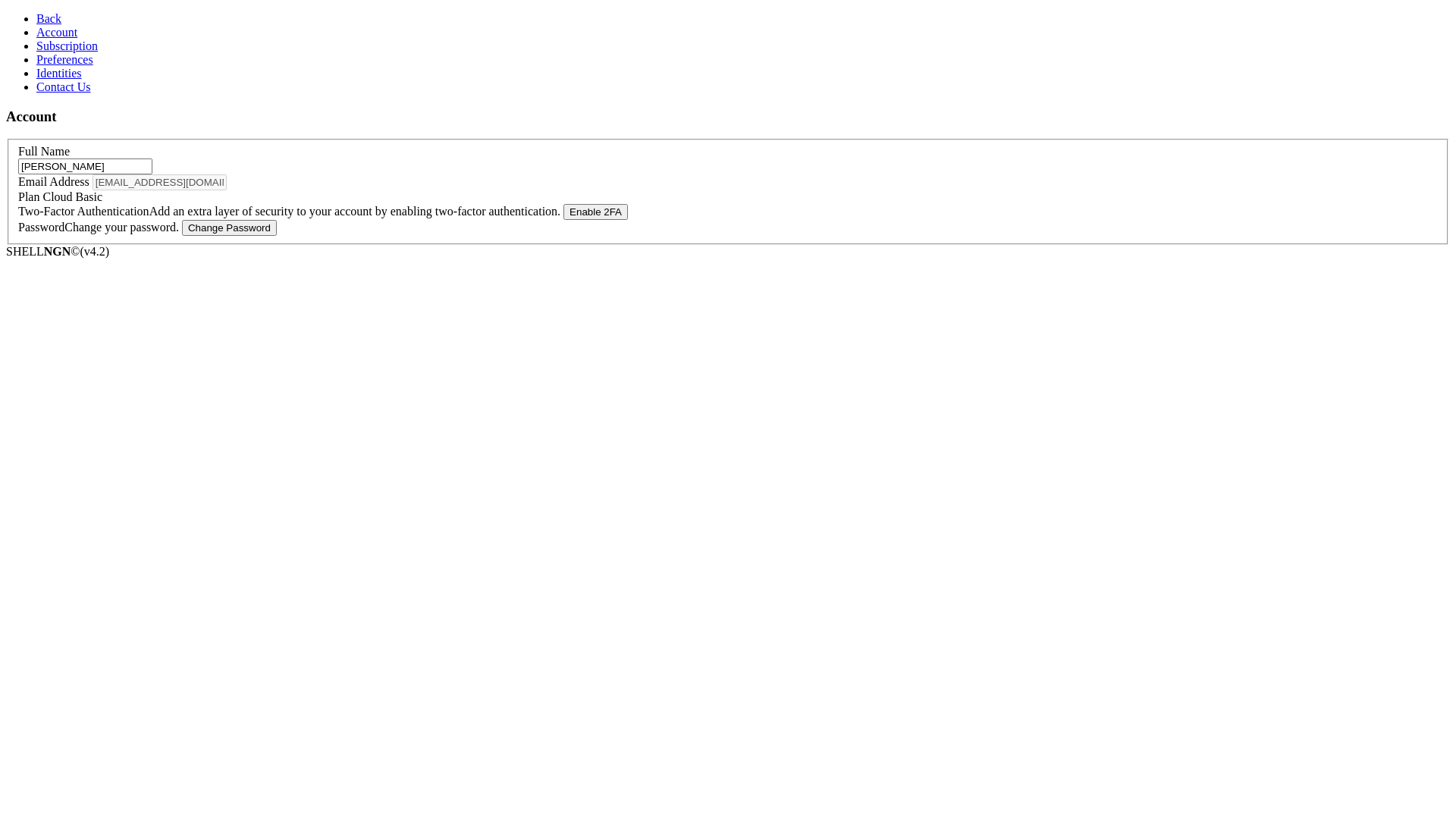
click at [98, 52] on link "Subscription" at bounding box center [67, 46] width 61 height 13
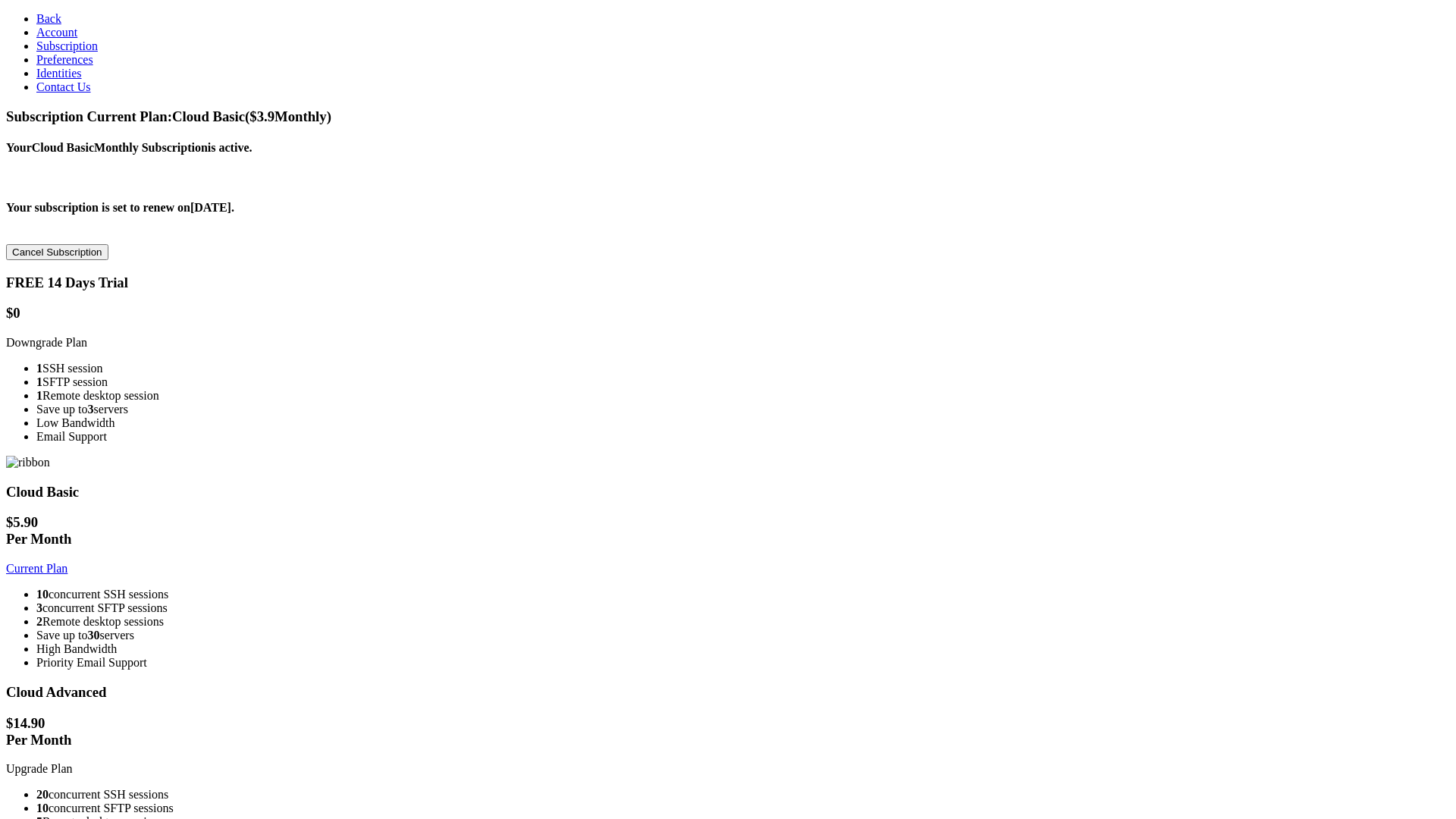
click at [71, 66] on span "Preferences" at bounding box center [64, 59] width 57 height 13
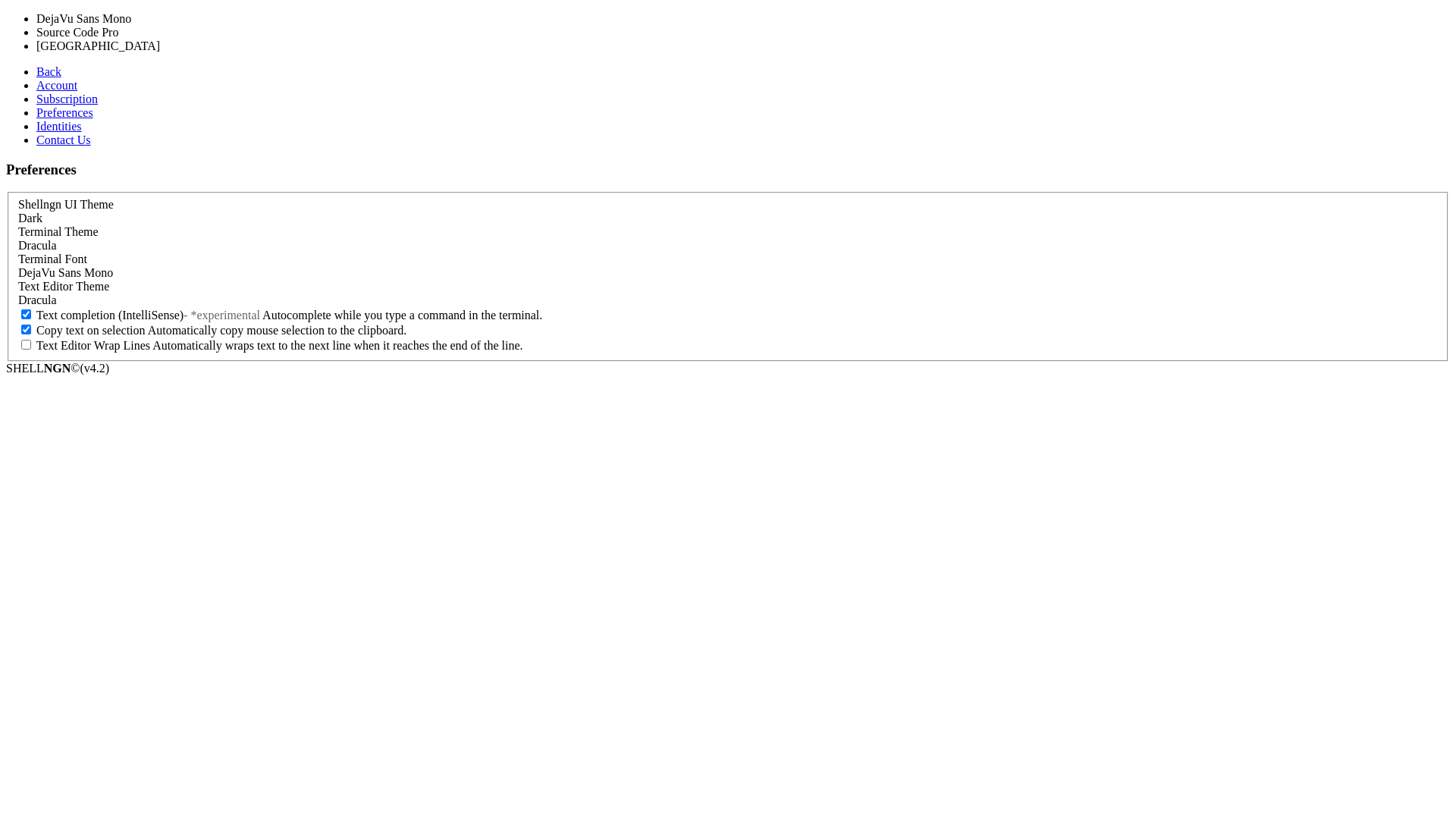
click at [222, 267] on div "DejaVu Sans Mono" at bounding box center [728, 273] width 1420 height 14
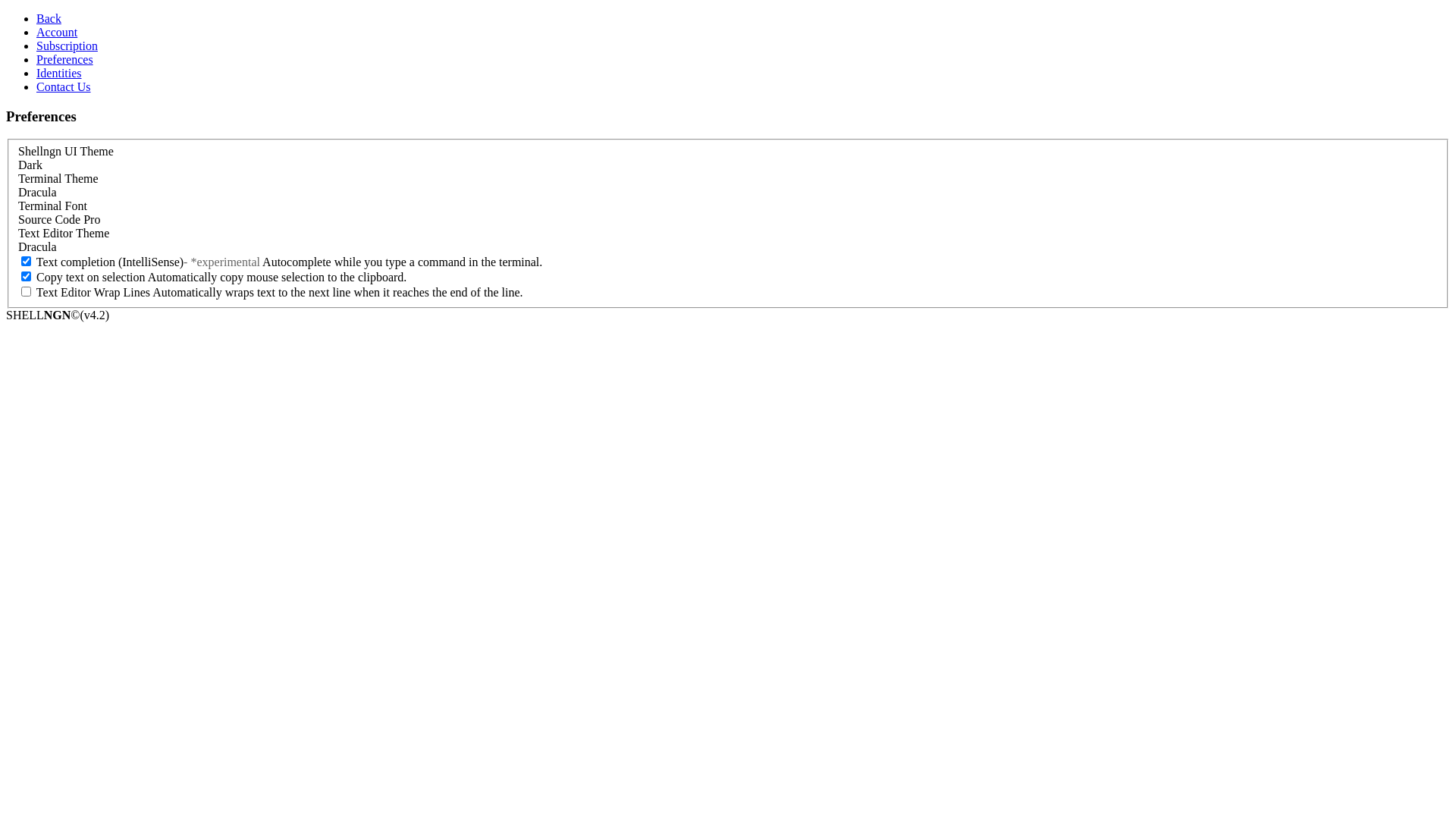
click at [36, 12] on span "Back" at bounding box center [49, 19] width 25 height 13
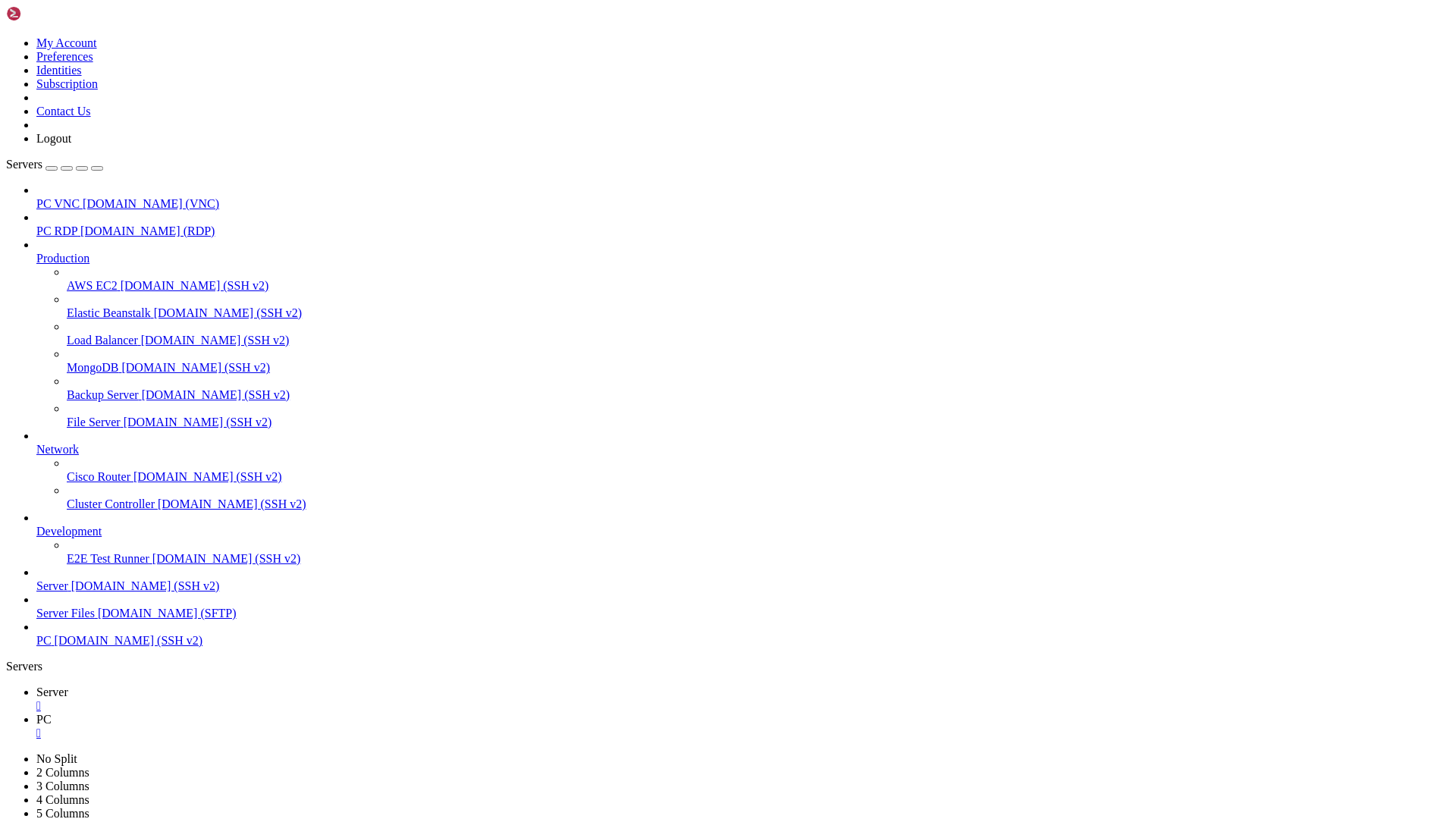
click at [6, 36] on icon at bounding box center [6, 36] width 0 height 0
click at [93, 63] on link "Preferences" at bounding box center [64, 57] width 57 height 13
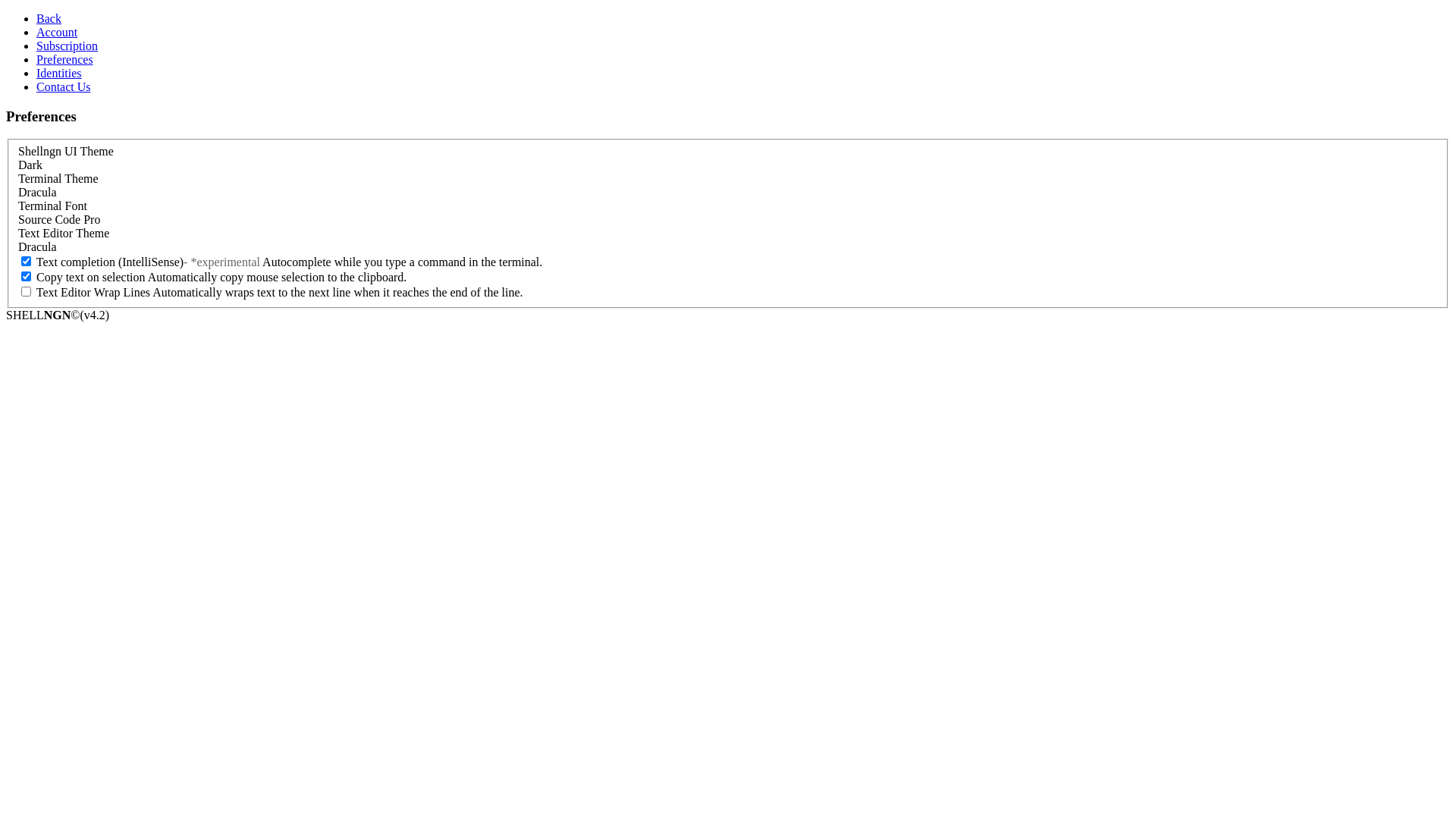
drag, startPoint x: 224, startPoint y: 222, endPoint x: 213, endPoint y: 241, distance: 22.0
click at [220, 227] on div "Terminal Font Source Code Pro" at bounding box center [728, 213] width 1420 height 27
click at [100, 226] on span "Source Code Pro" at bounding box center [59, 220] width 82 height 13
click at [42, 12] on span "Back" at bounding box center [49, 19] width 25 height 13
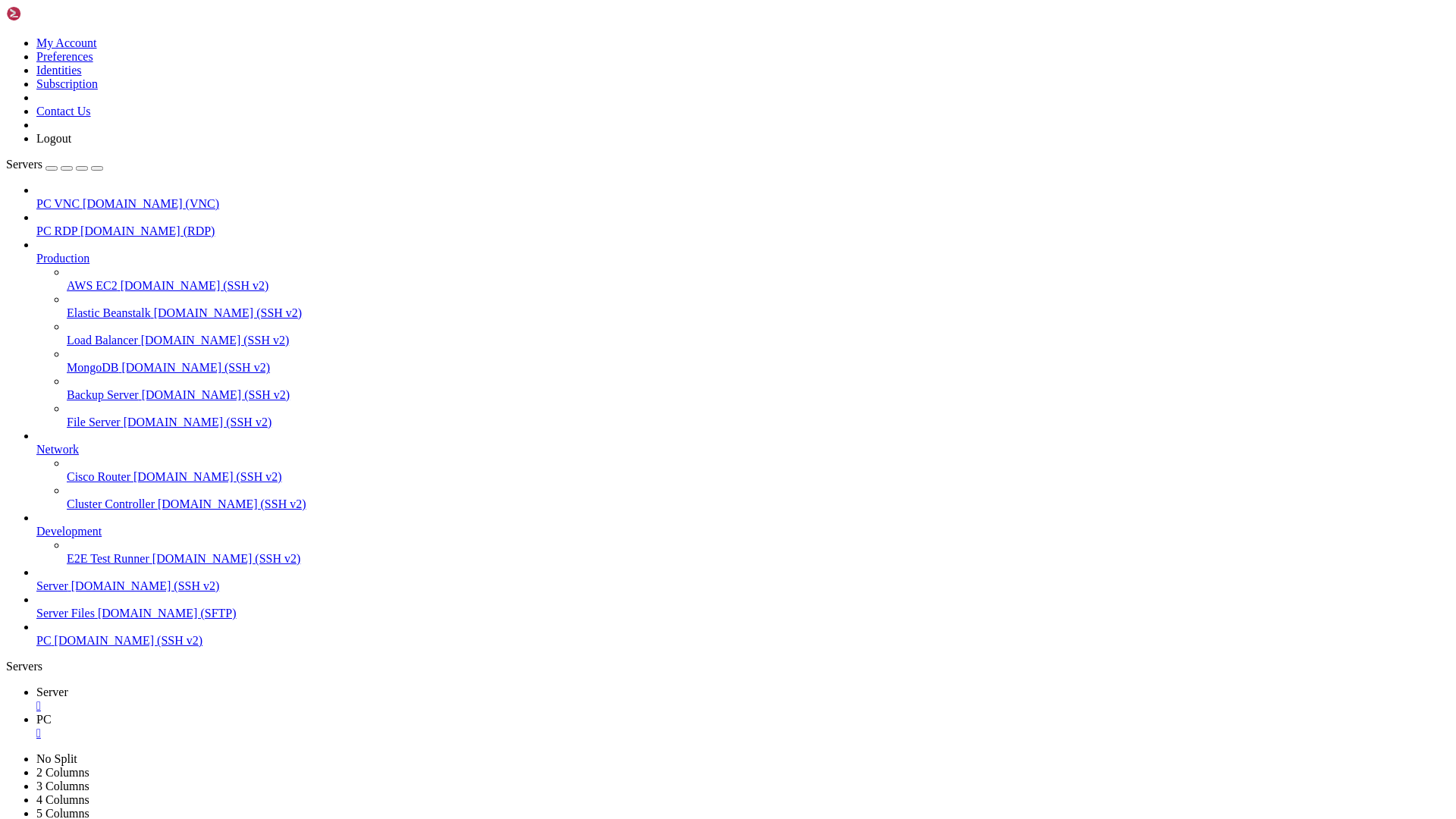
drag, startPoint x: 503, startPoint y: 1503, endPoint x: 493, endPoint y: 1513, distance: 14.1
click at [6, 753] on link at bounding box center [6, 753] width 0 height 0
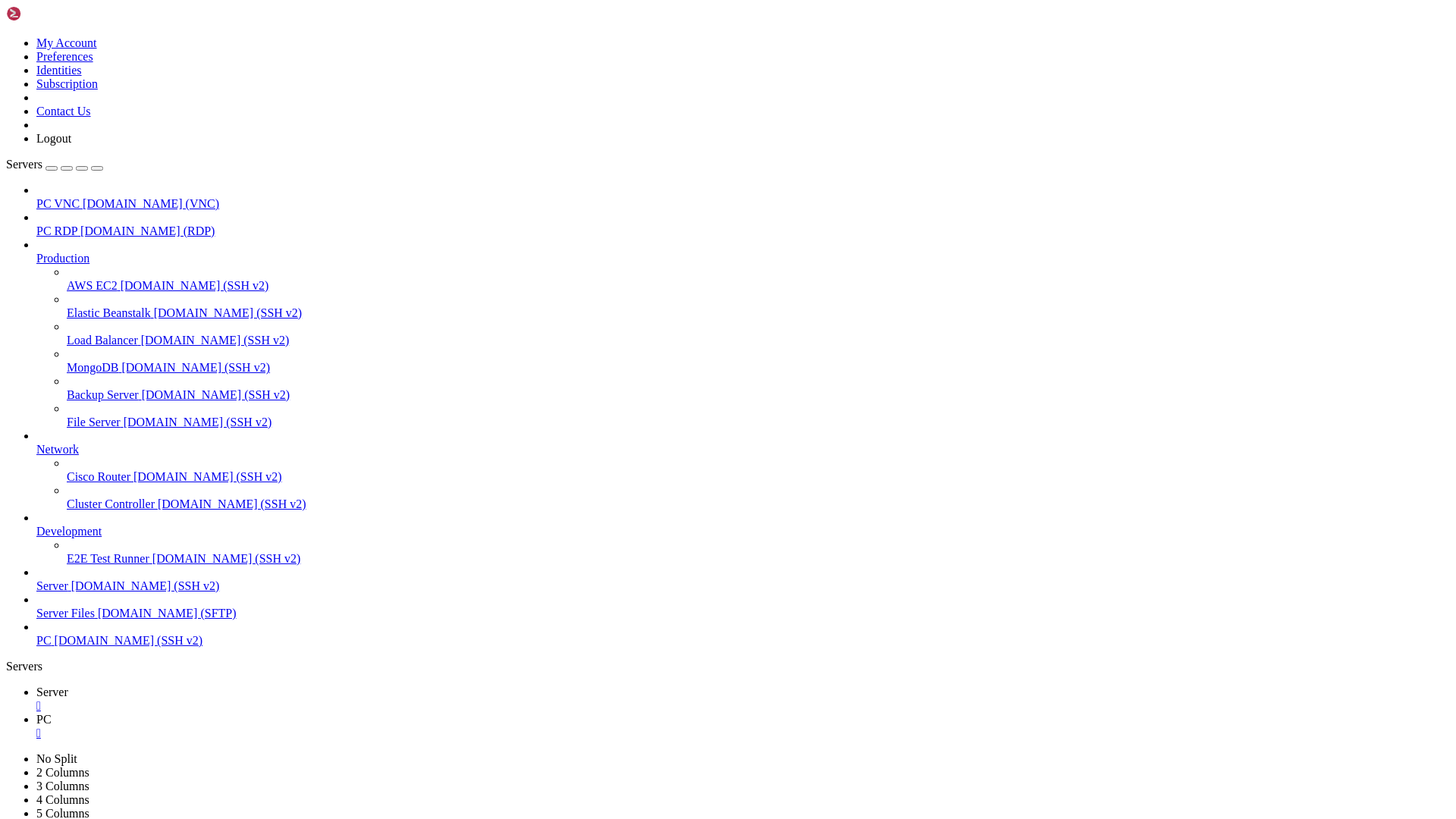
click at [89, 766] on link "2 Columns" at bounding box center [63, 773] width 53 height 13
click at [93, 21] on img at bounding box center [50, 13] width 87 height 15
click at [6, 36] on link at bounding box center [6, 36] width 0 height 0
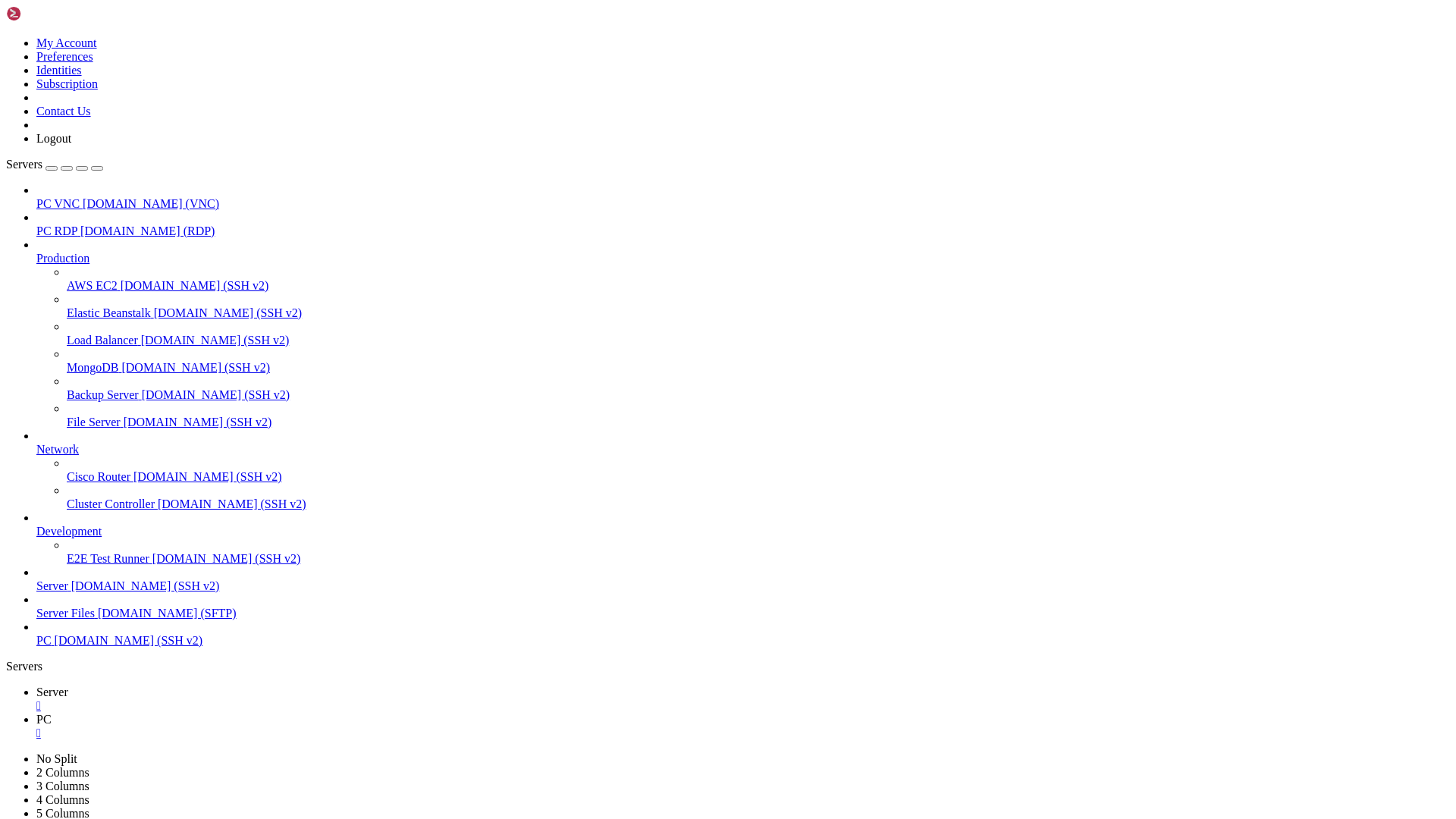
click at [93, 63] on link "Preferences" at bounding box center [64, 57] width 57 height 13
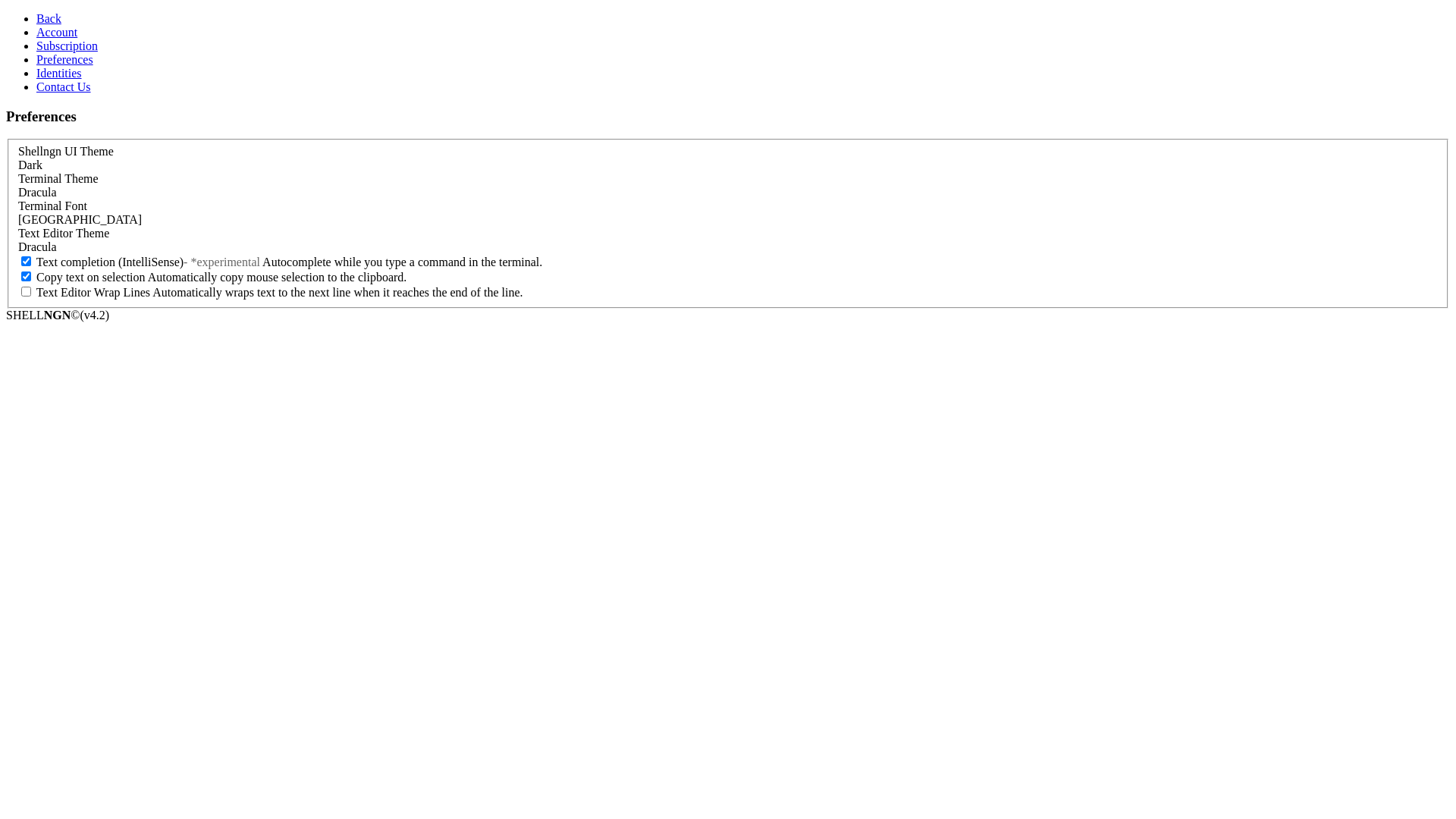
click at [222, 227] on div "[GEOGRAPHIC_DATA]" at bounding box center [728, 220] width 1420 height 14
click at [36, 12] on span "Back" at bounding box center [49, 19] width 25 height 13
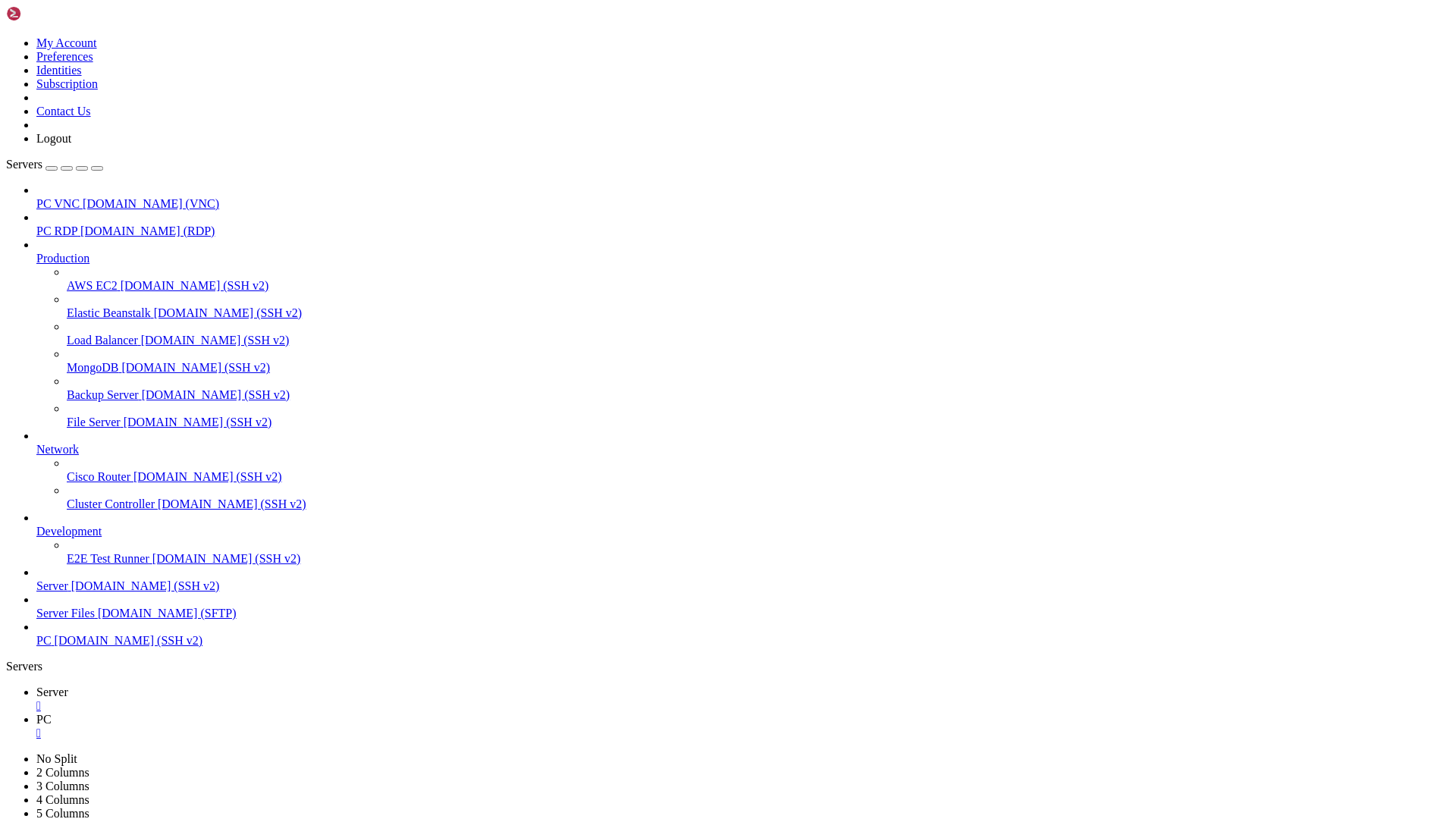
click at [6, 753] on icon at bounding box center [6, 753] width 0 height 0
click at [89, 766] on link "2 Columns" at bounding box center [63, 773] width 53 height 13
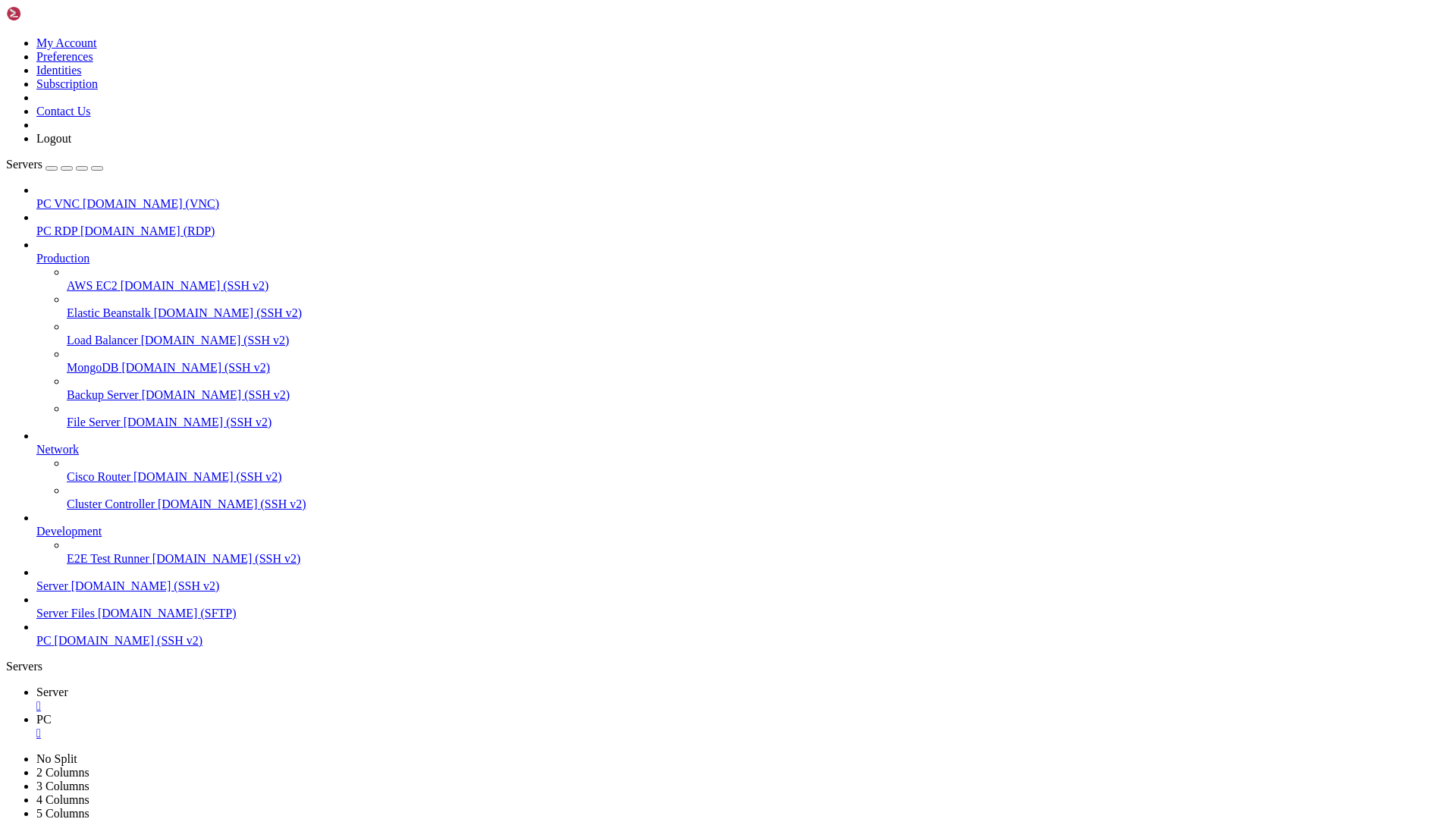
click at [97, 168] on icon "button" at bounding box center [97, 168] width 0 height 0
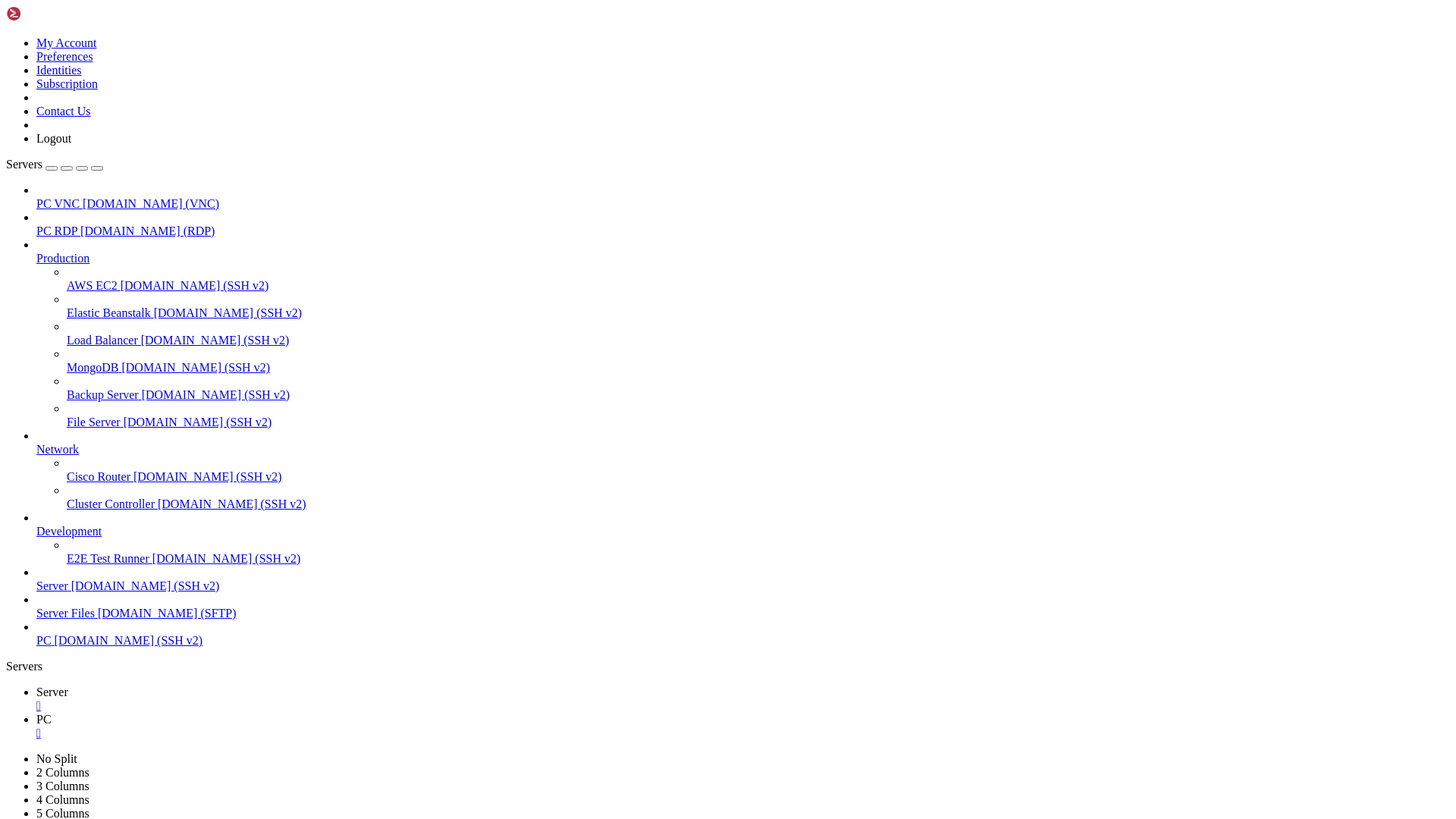
click at [10, 660] on div "Servers" at bounding box center [728, 666] width 1444 height 14
click at [6, 36] on link at bounding box center [6, 36] width 0 height 0
click at [93, 63] on link "Preferences" at bounding box center [64, 57] width 57 height 13
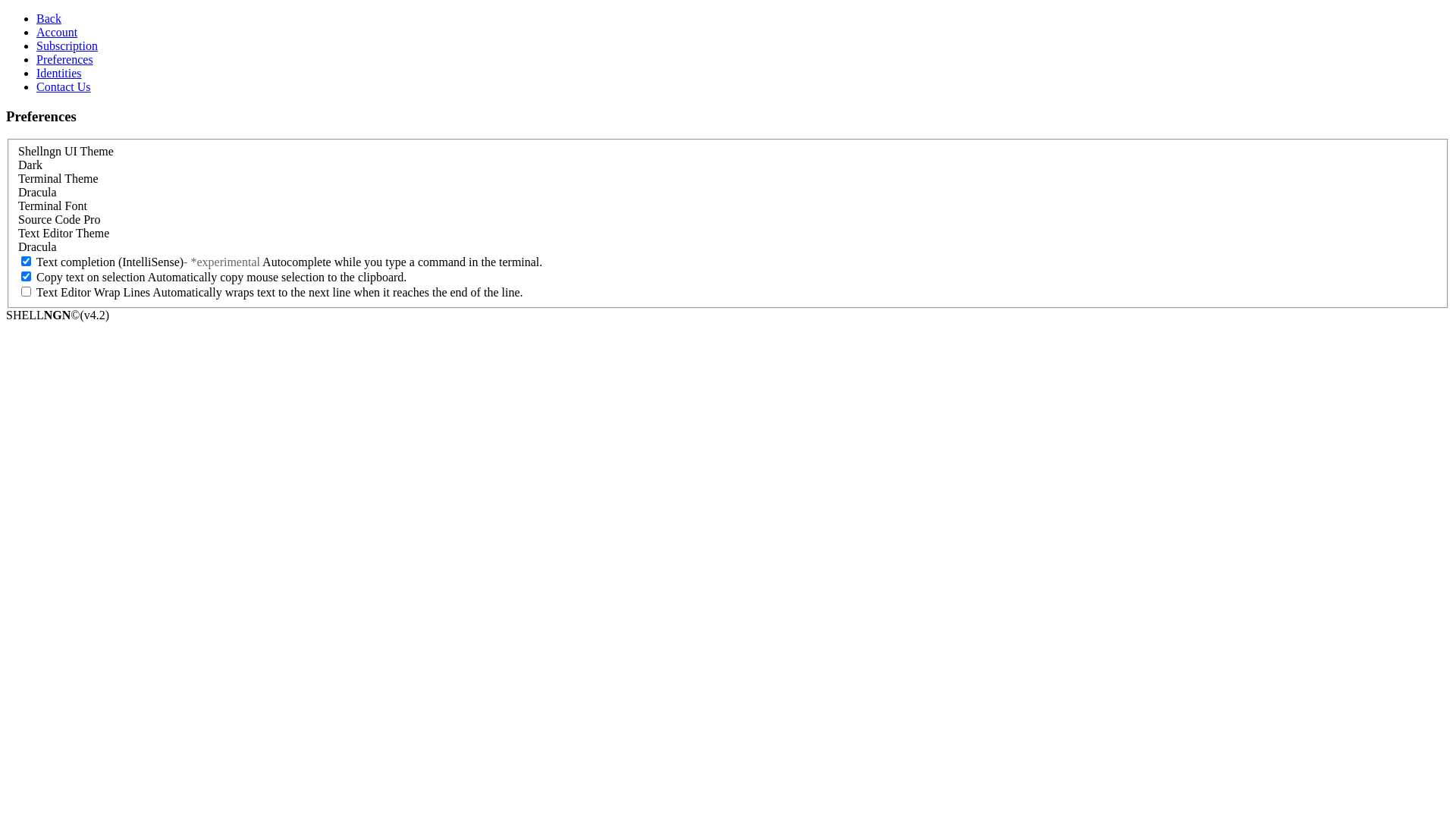
click at [351, 173] on div "Terminal Theme Dracula" at bounding box center [728, 186] width 1420 height 27
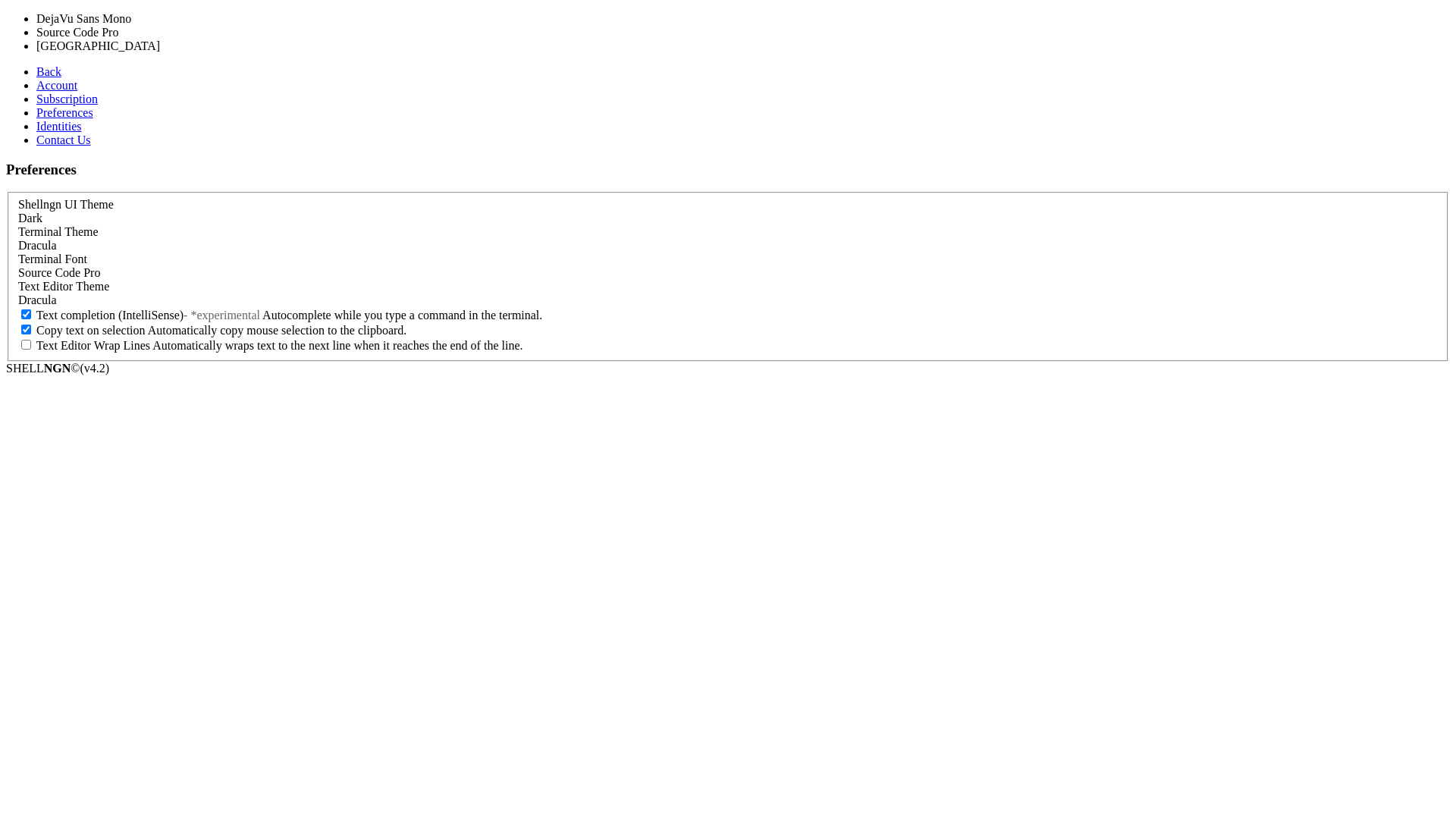
click at [313, 267] on div "Source Code Pro" at bounding box center [728, 273] width 1420 height 14
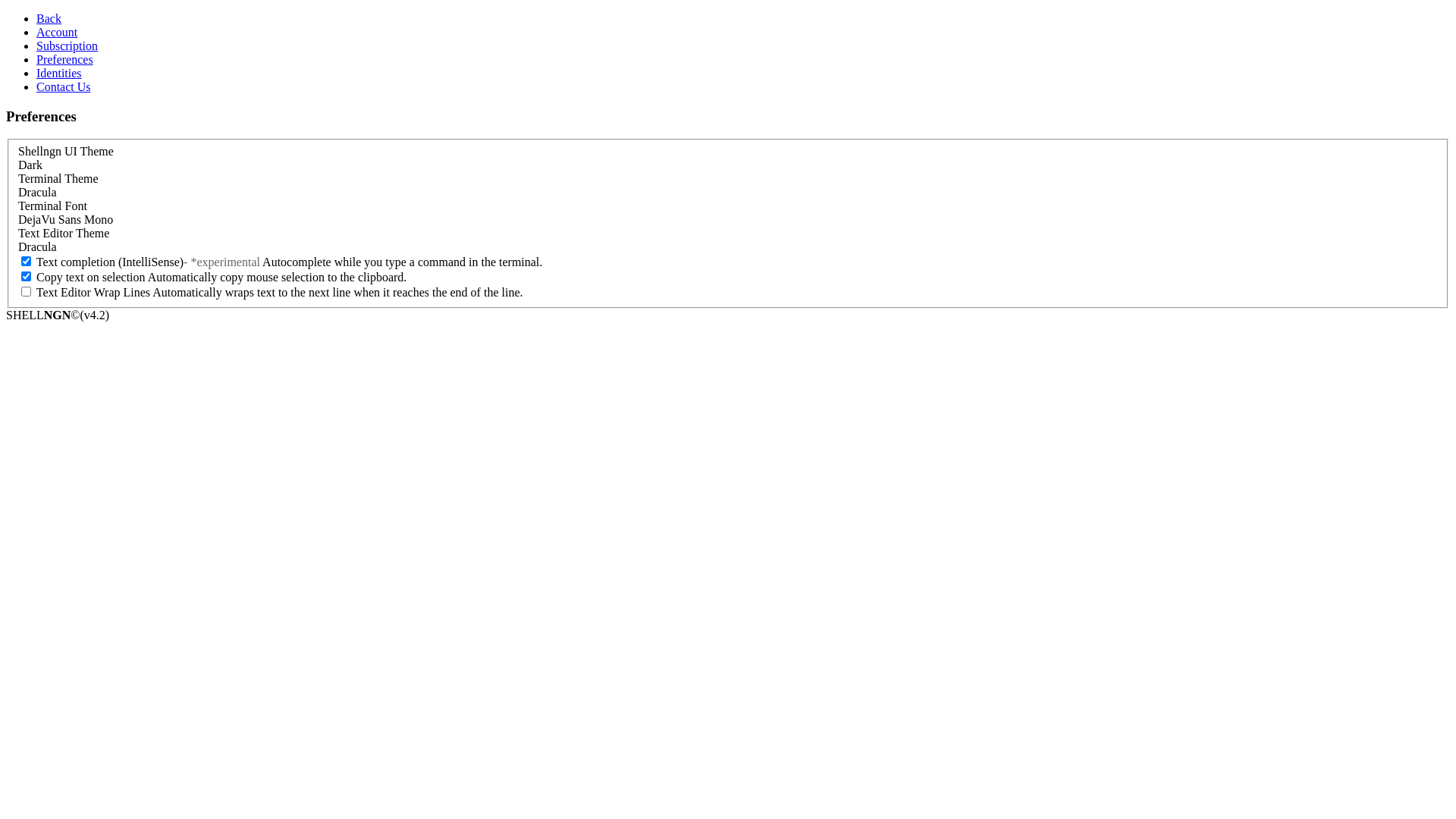
click at [42, 12] on span "Back" at bounding box center [49, 19] width 25 height 13
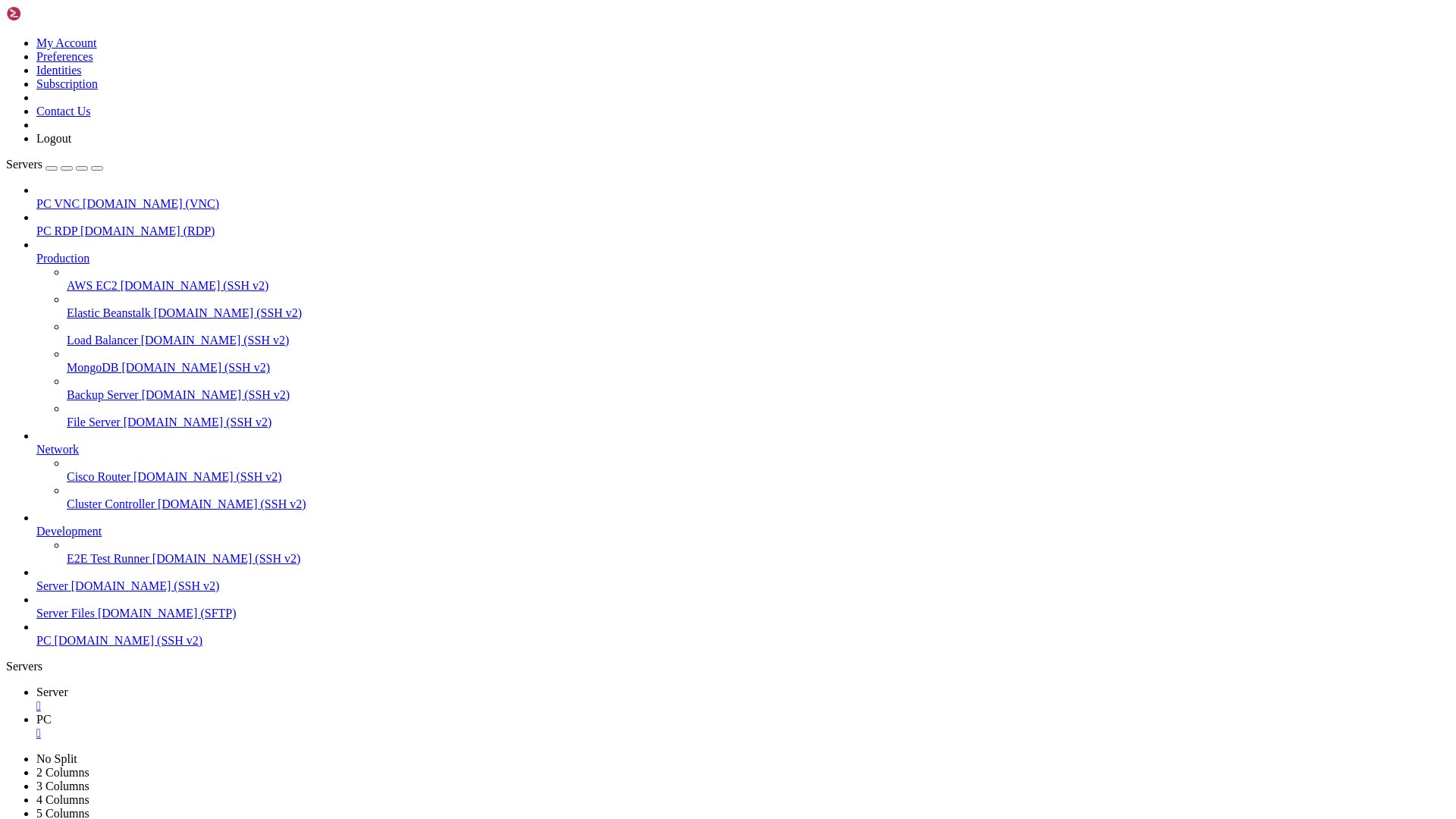
drag, startPoint x: 135, startPoint y: 1223, endPoint x: 173, endPoint y: 1246, distance: 44.4
click at [6, 753] on icon at bounding box center [6, 753] width 0 height 0
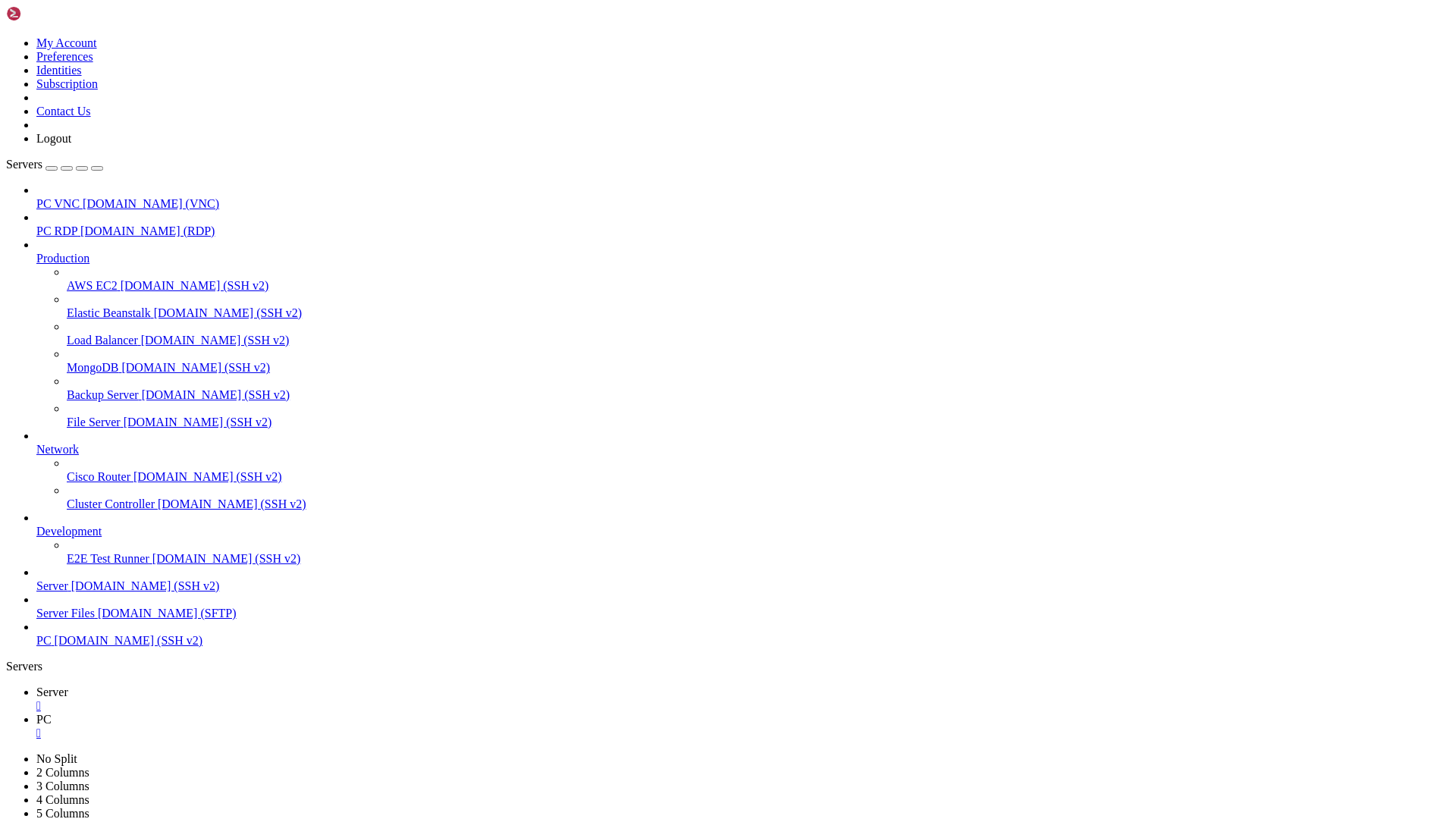
click at [89, 766] on link "2 Columns" at bounding box center [63, 773] width 53 height 13
drag, startPoint x: 104, startPoint y: 1352, endPoint x: 98, endPoint y: 1361, distance: 10.8
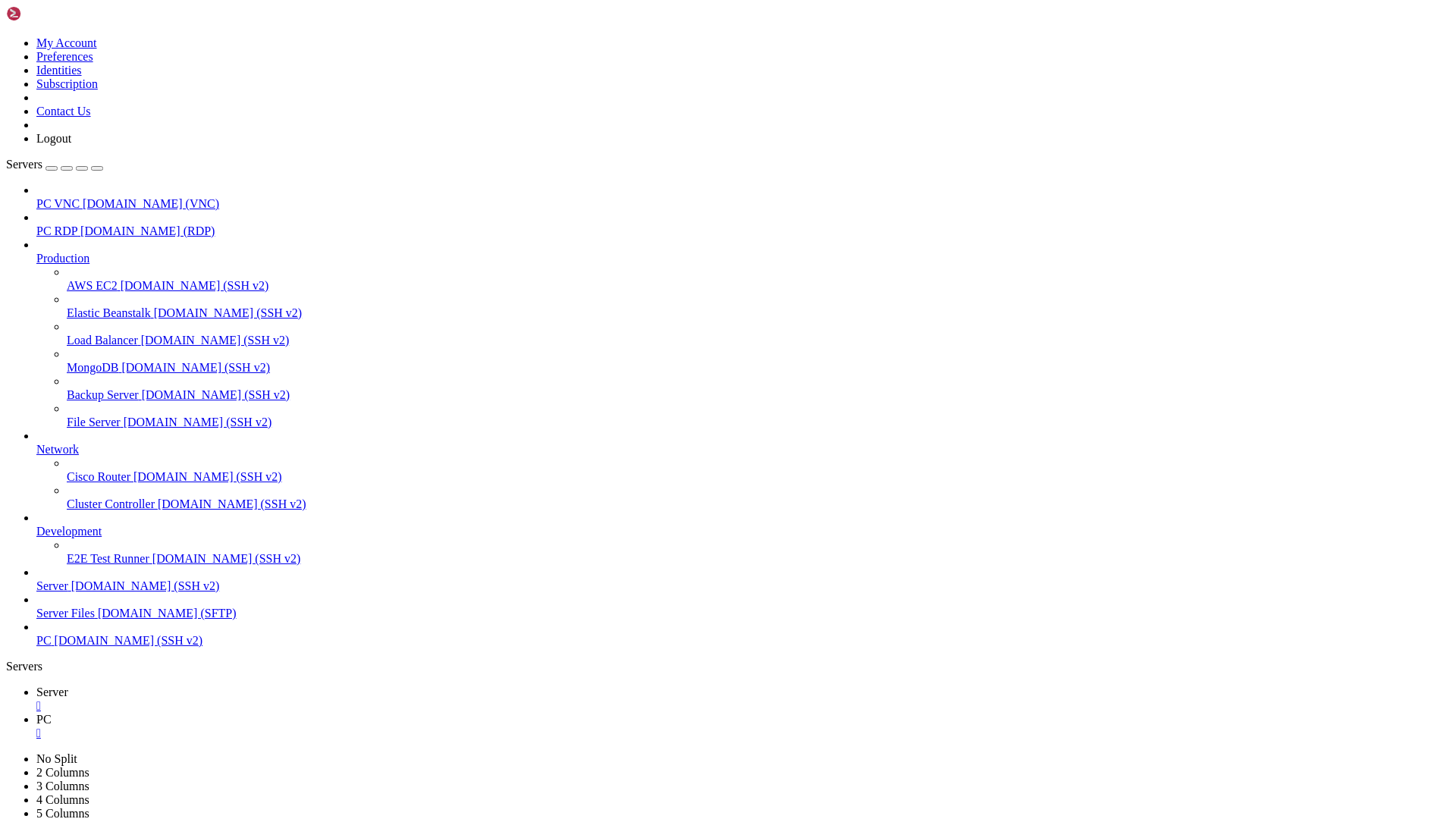
click at [97, 168] on icon "button" at bounding box center [97, 168] width 0 height 0
